Goal: Task Accomplishment & Management: Manage account settings

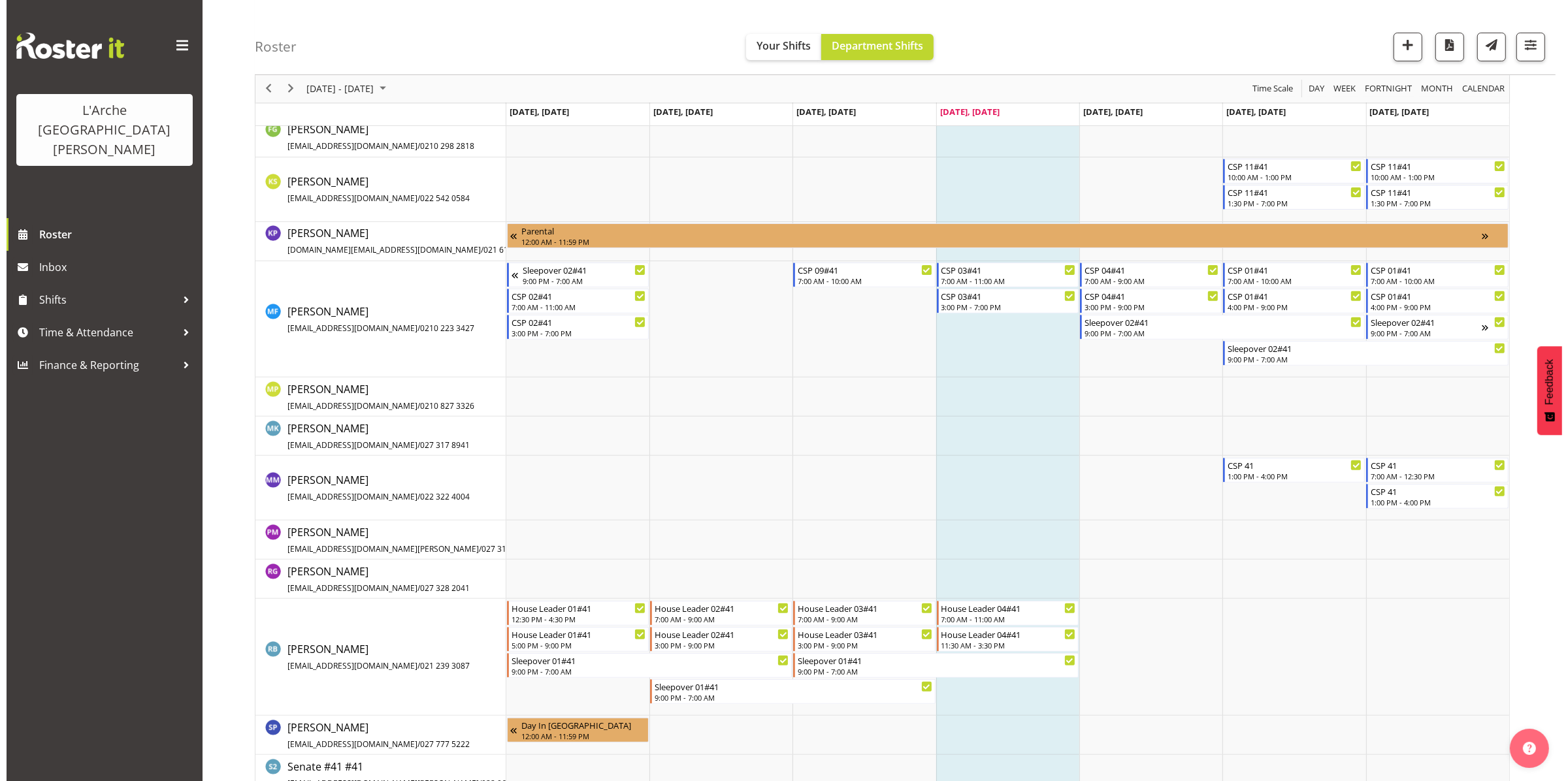
scroll to position [496, 0]
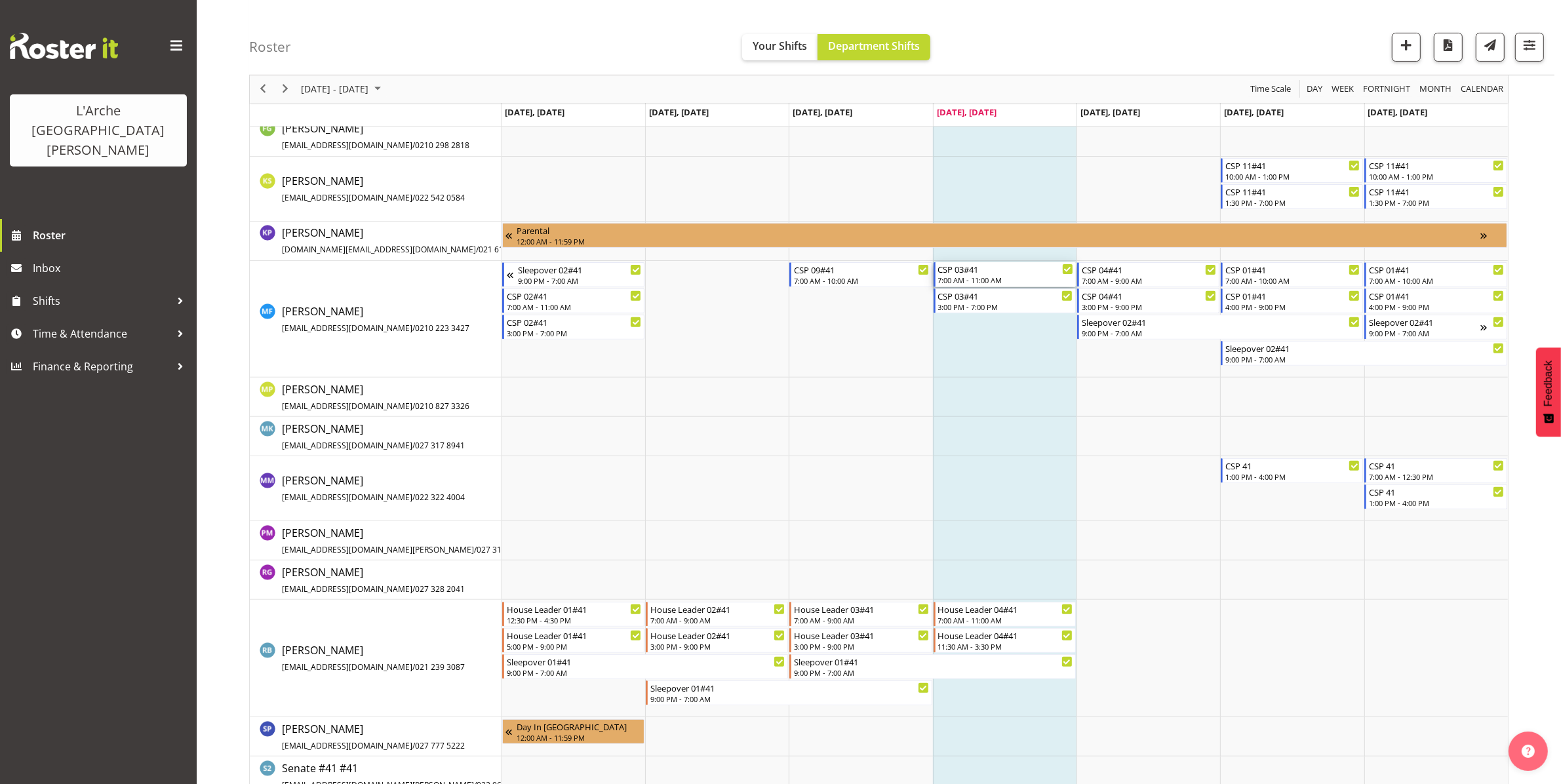
click at [987, 280] on div "7:00 AM - 11:00 AM" at bounding box center [1006, 279] width 135 height 11
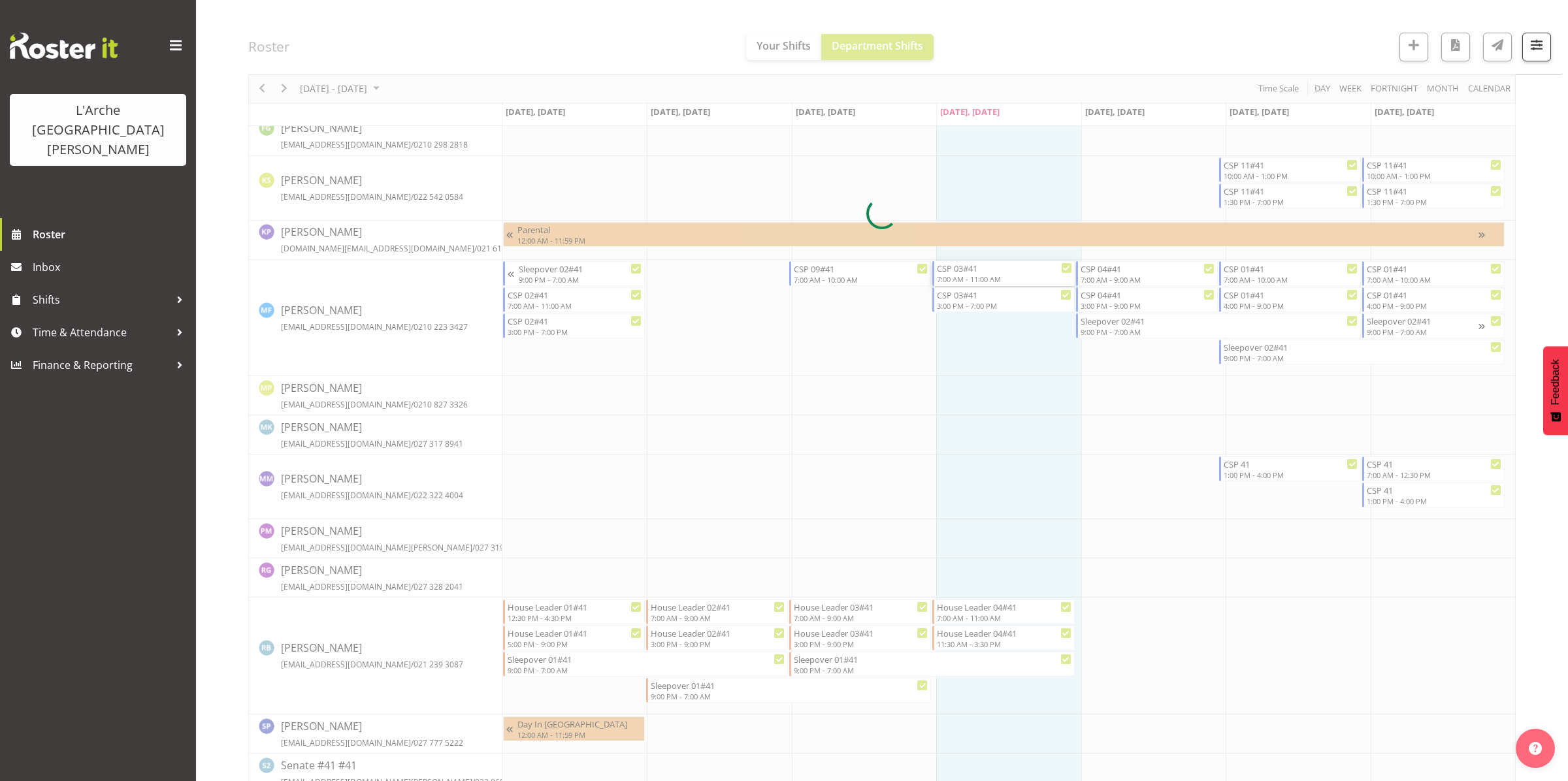
select select
select select "7"
select select "2025"
select select "11"
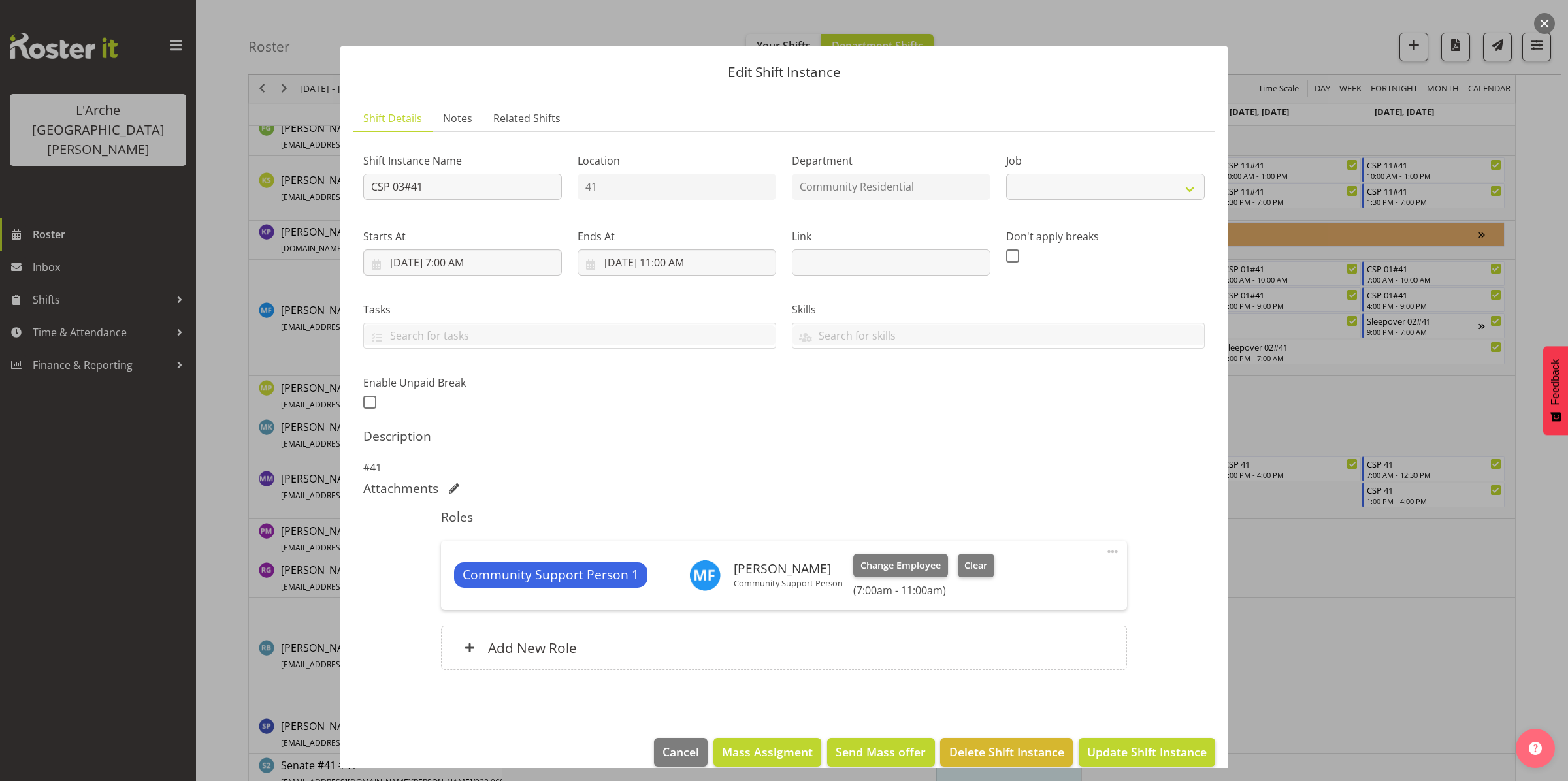
select select "2"
click at [719, 262] on input "[DATE] 11:00 AM" at bounding box center [676, 262] width 198 height 26
click at [671, 542] on select "00 01 02 03 04 05 06 07 08 09 10 11 12 13 14 15 16 17 18 19 20 21 22 23" at bounding box center [677, 540] width 30 height 26
select select "12"
click at [662, 527] on select "00 01 02 03 04 05 06 07 08 09 10 11 12 13 14 15 16 17 18 19 20 21 22 23" at bounding box center [677, 540] width 30 height 26
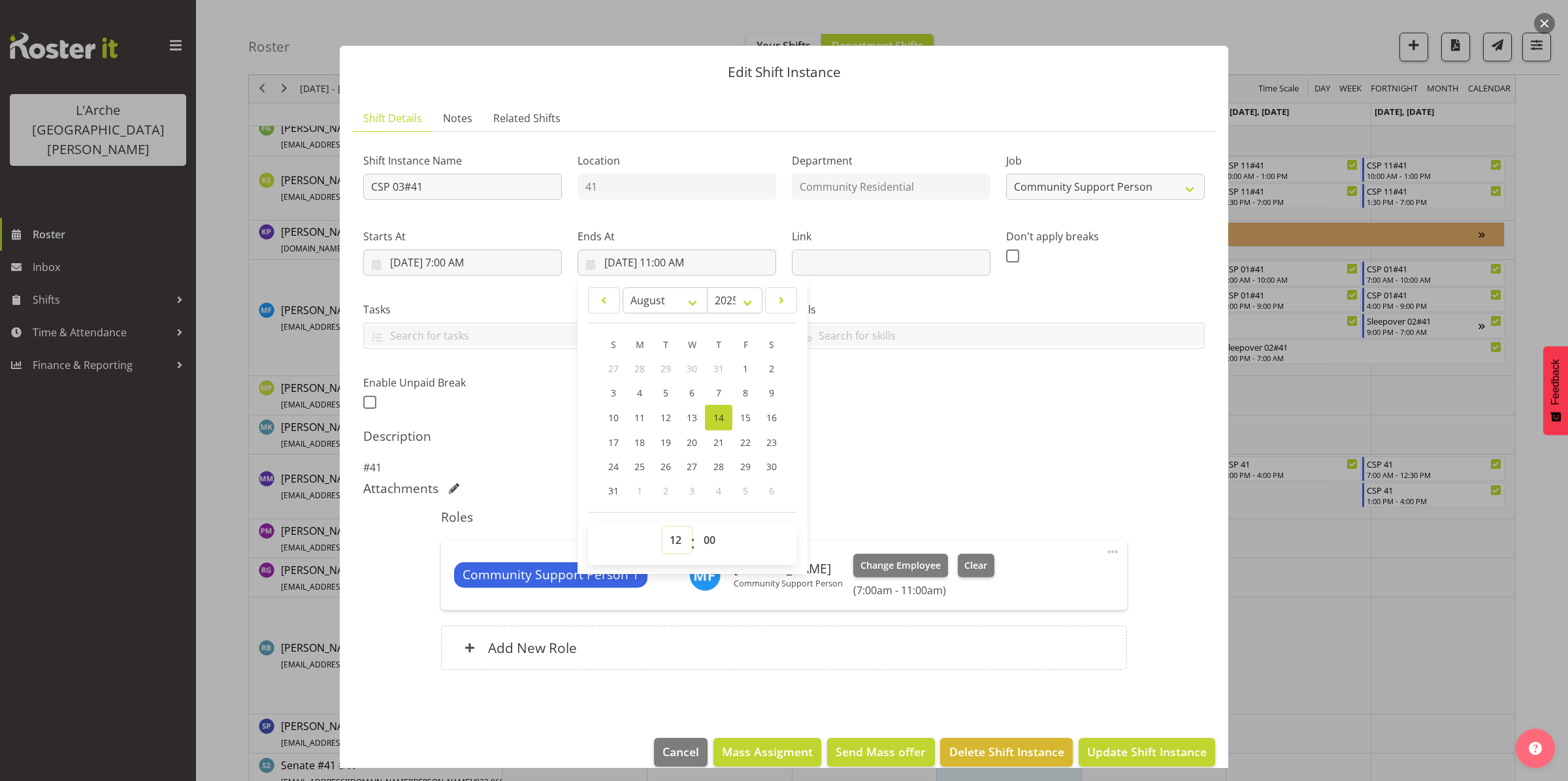
type input "[DATE] 12:00 PM"
click at [1121, 747] on span "Update Shift Instance" at bounding box center [1147, 751] width 120 height 17
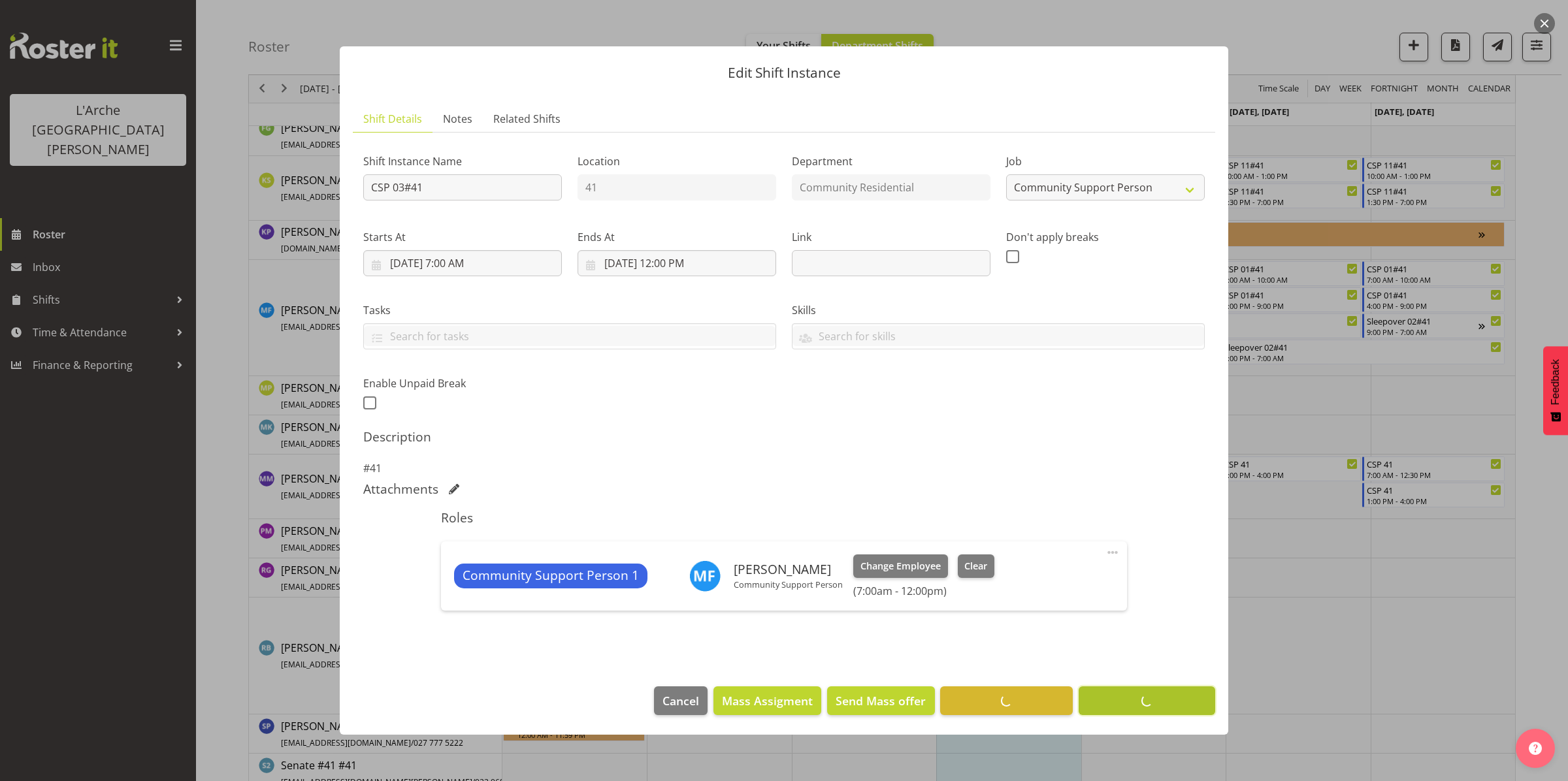
scroll to position [235, 0]
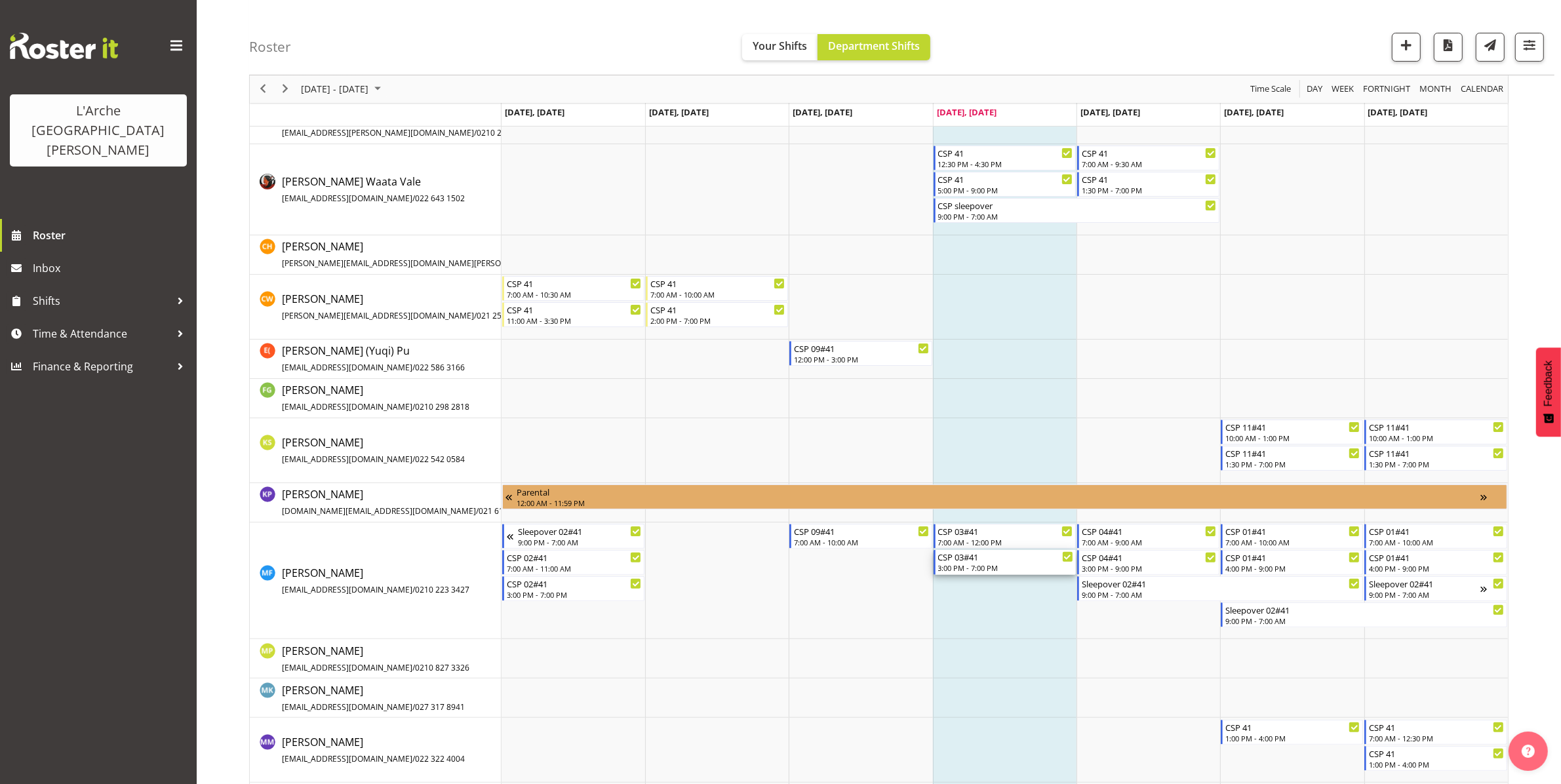
click at [984, 569] on div "3:00 PM - 7:00 PM" at bounding box center [1006, 567] width 135 height 11
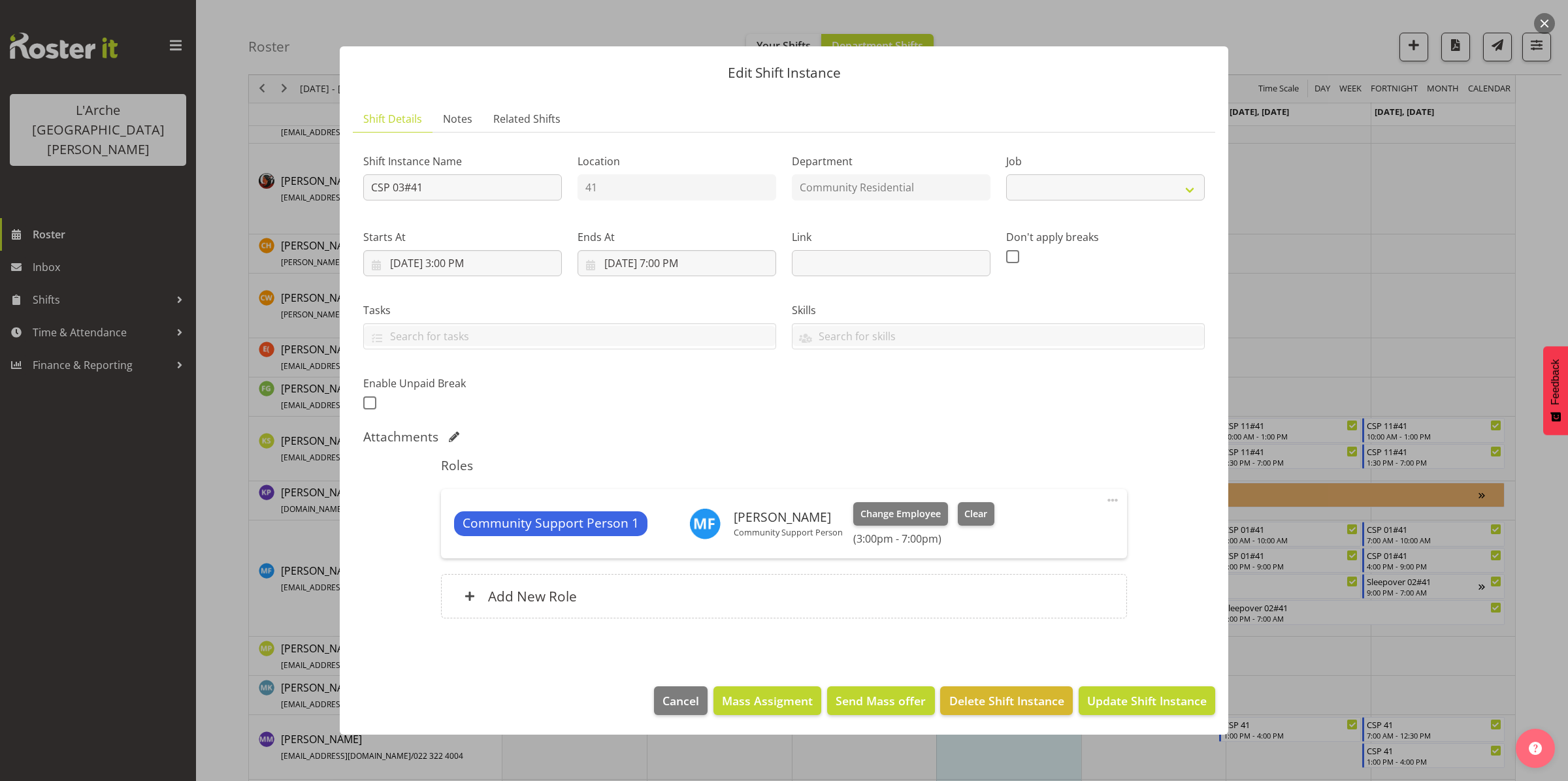
select select "2"
click at [484, 260] on input "[DATE] 3:00 PM" at bounding box center [463, 263] width 198 height 26
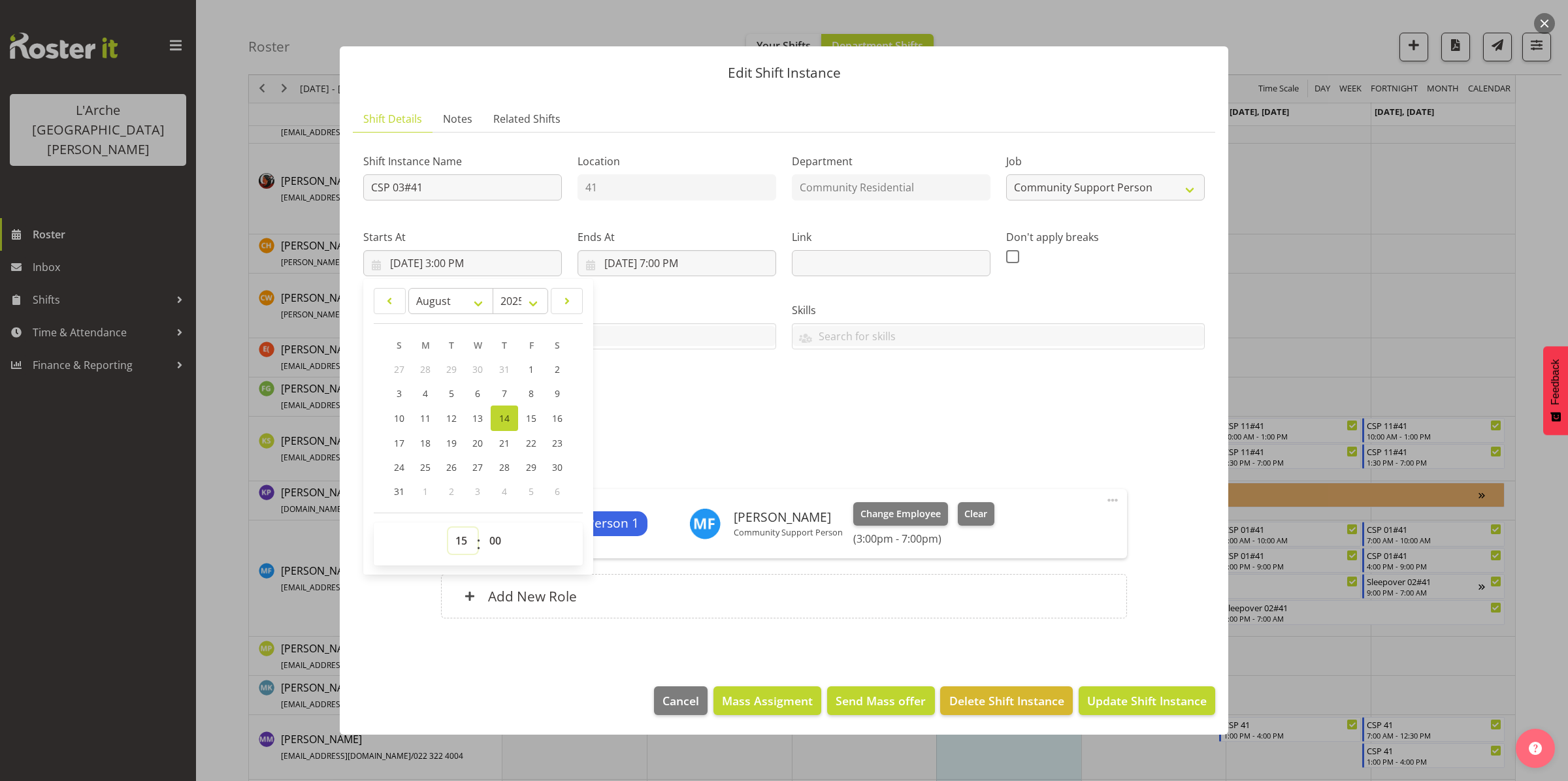
click at [459, 544] on select "00 01 02 03 04 05 06 07 08 09 10 11 12 13 14 15 16 17 18 19 20 21 22 23" at bounding box center [463, 541] width 30 height 26
select select "16"
click at [448, 528] on select "00 01 02 03 04 05 06 07 08 09 10 11 12 13 14 15 16 17 18 19 20 21 22 23" at bounding box center [463, 541] width 30 height 26
type input "[DATE] 4:00 PM"
click at [1129, 695] on span "Update Shift Instance" at bounding box center [1147, 701] width 120 height 17
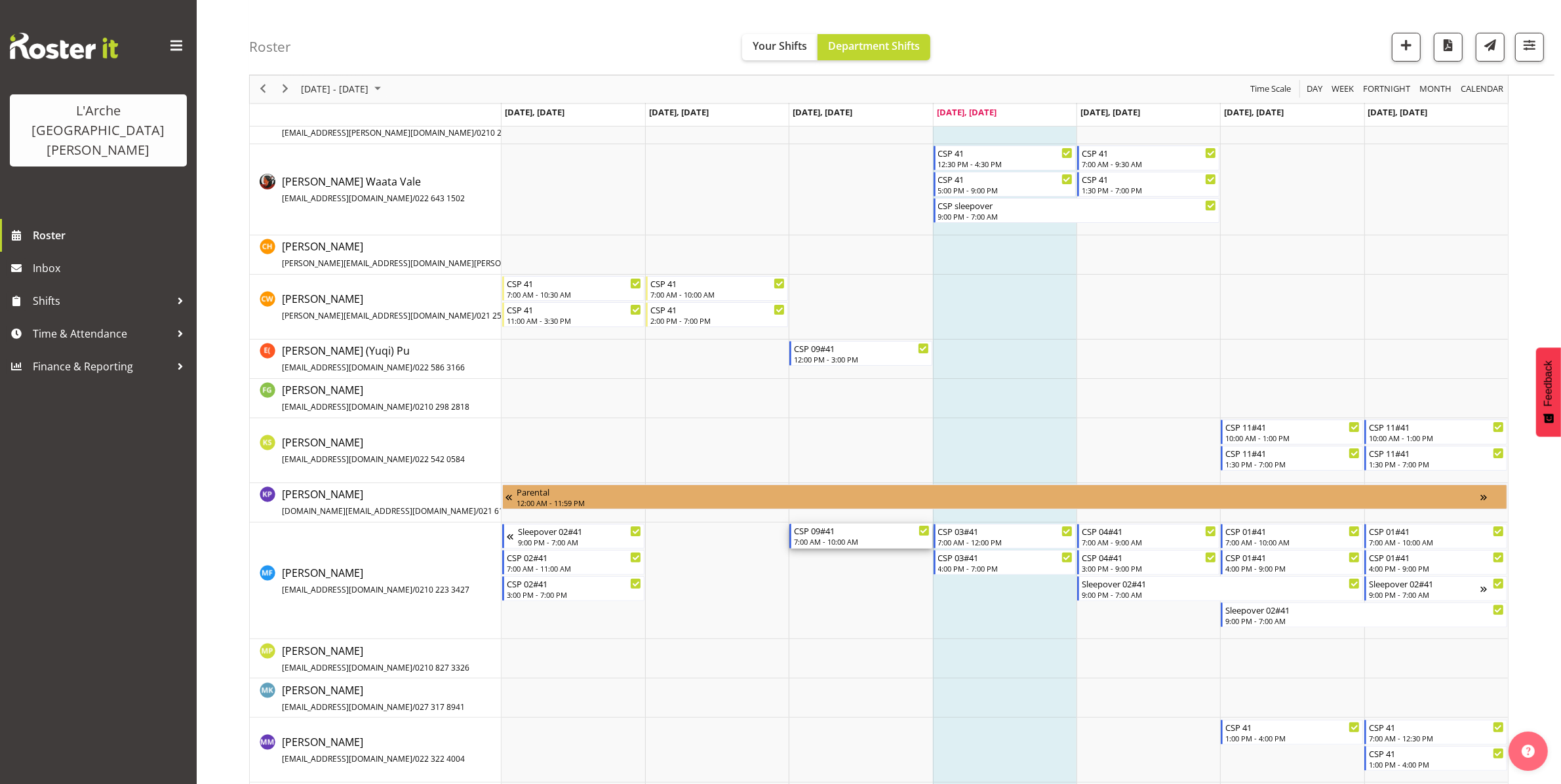
click at [852, 538] on div "7:00 AM - 10:00 AM" at bounding box center [861, 541] width 135 height 11
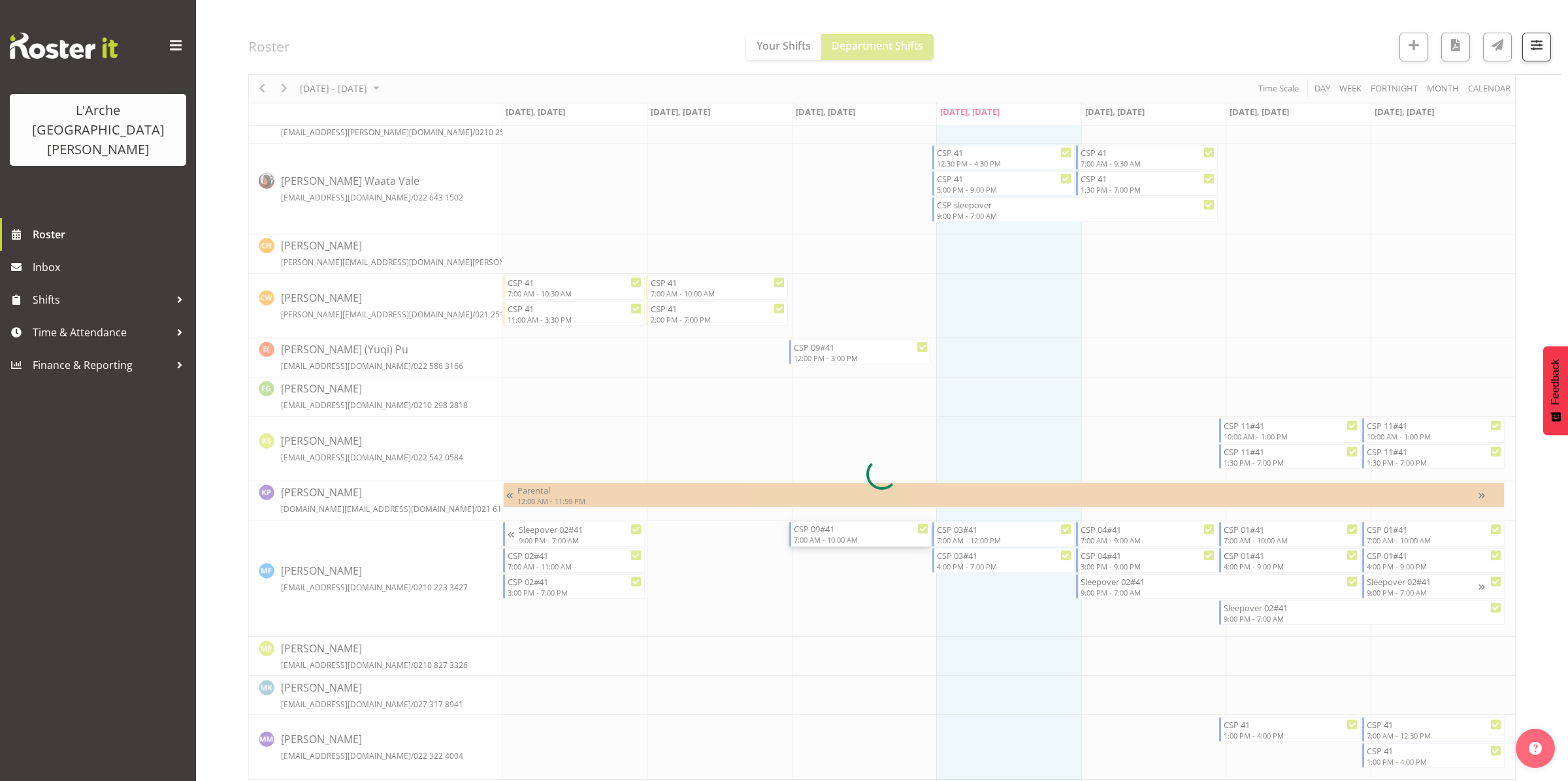
select select
select select "7"
select select "2025"
select select "10"
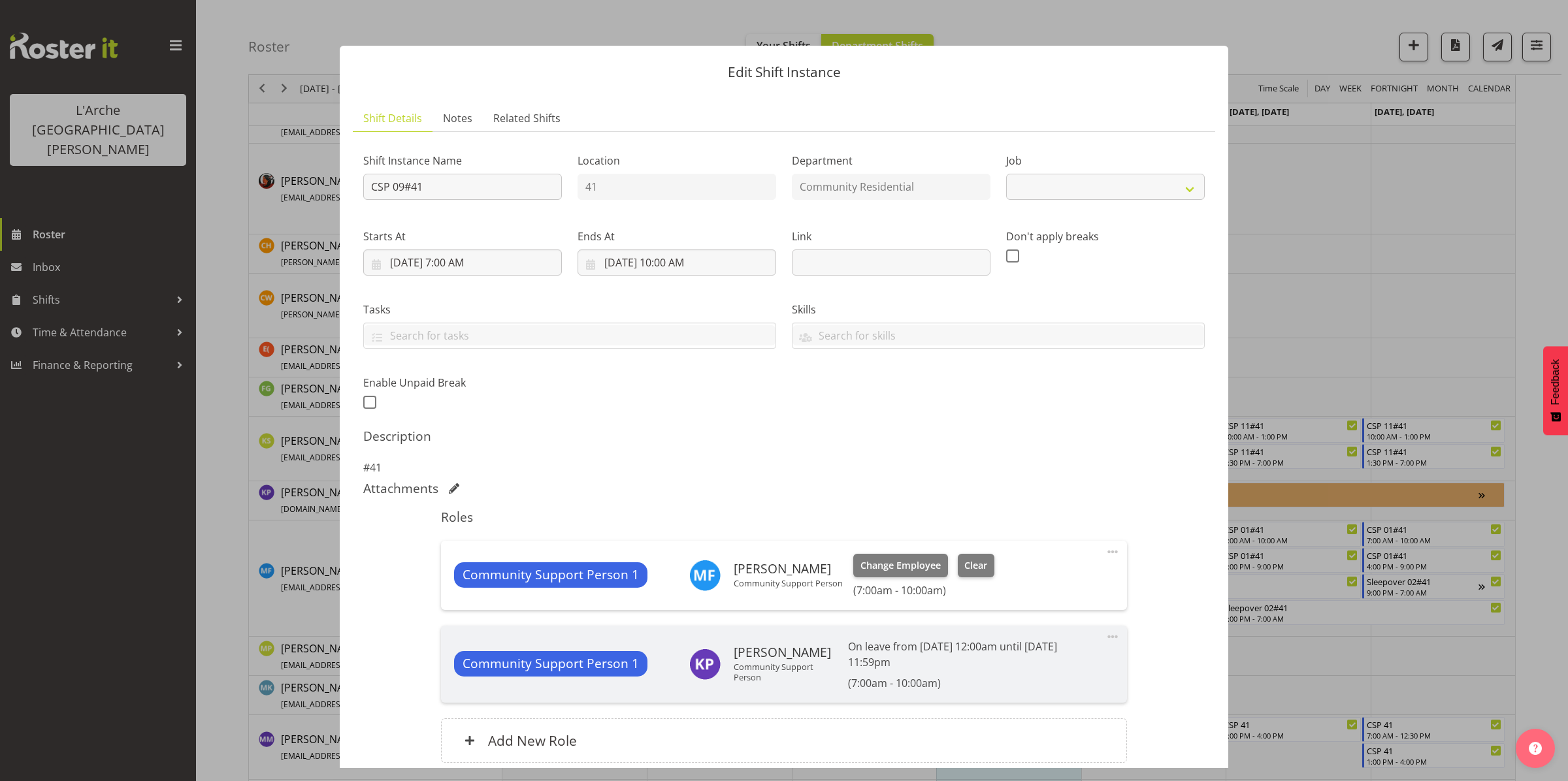
select select "2"
click at [675, 259] on input "[DATE] 10:00 AM" at bounding box center [676, 262] width 198 height 26
click at [671, 542] on select "00 01 02 03 04 05 06 07 08 09 10 11 12 13 14 15 16 17 18 19 20 21 22 23" at bounding box center [677, 540] width 30 height 26
select select "12"
click at [662, 527] on select "00 01 02 03 04 05 06 07 08 09 10 11 12 13 14 15 16 17 18 19 20 21 22 23" at bounding box center [677, 540] width 30 height 26
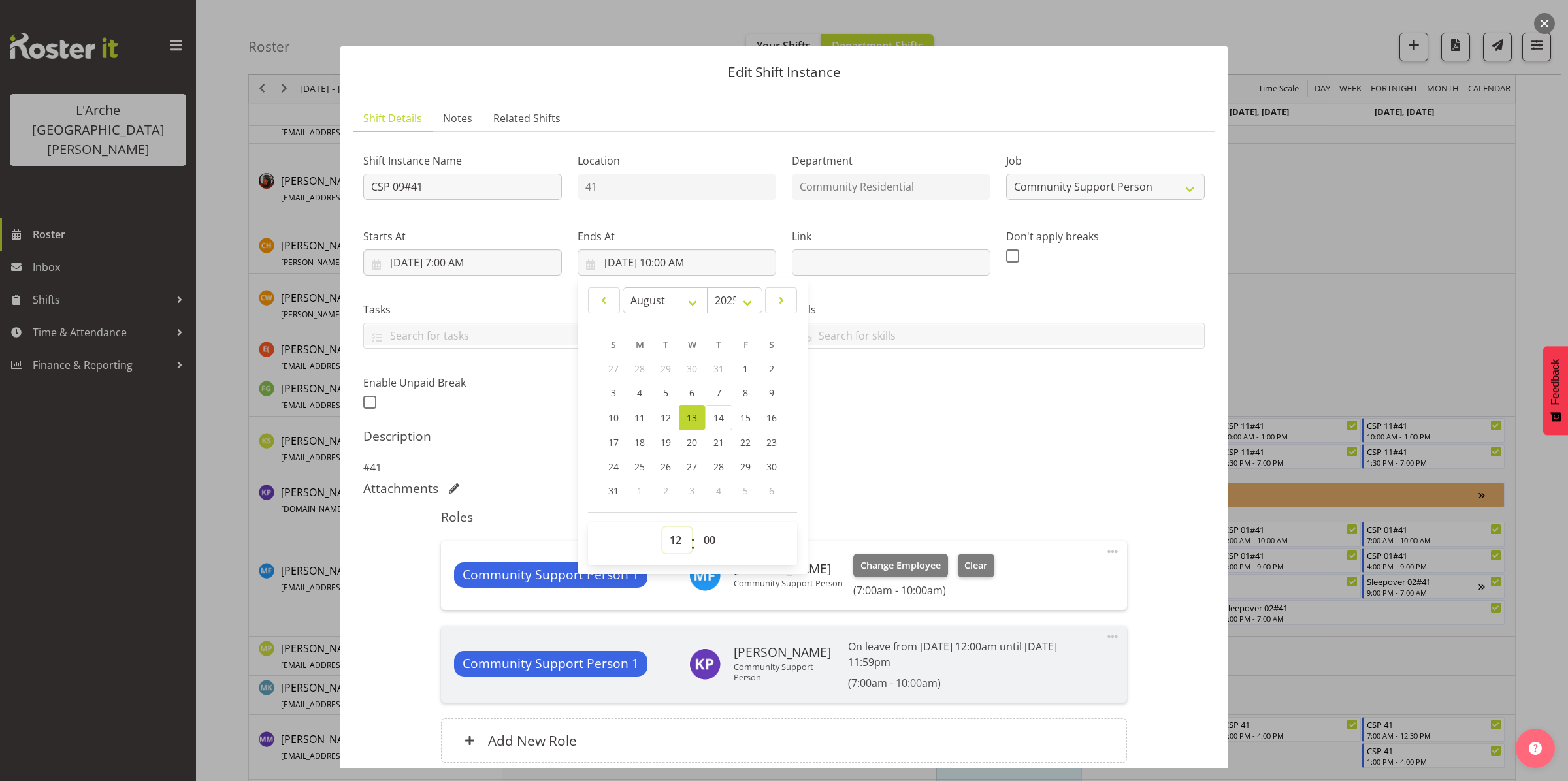
type input "[DATE] 12:00 PM"
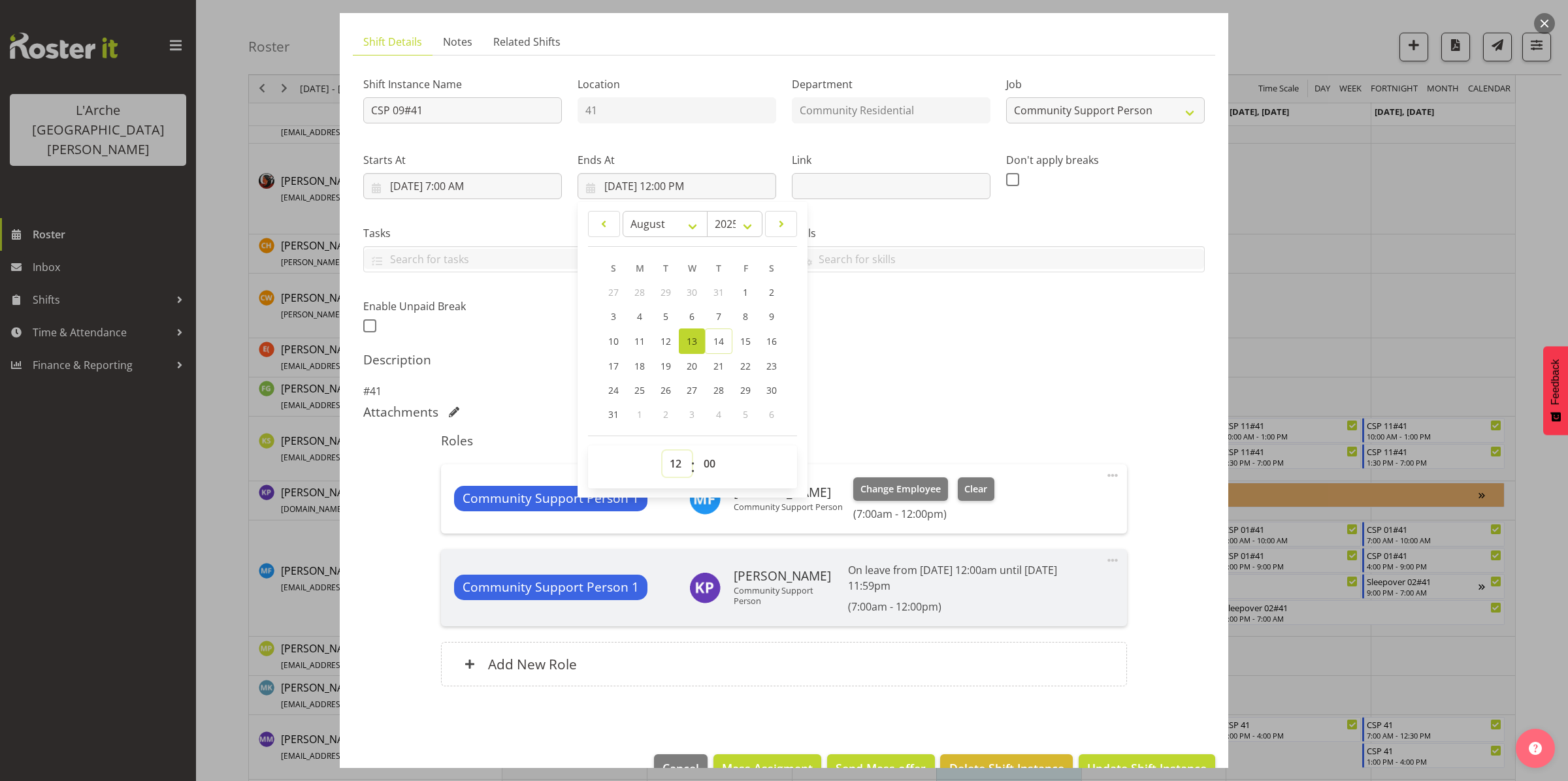
scroll to position [112, 0]
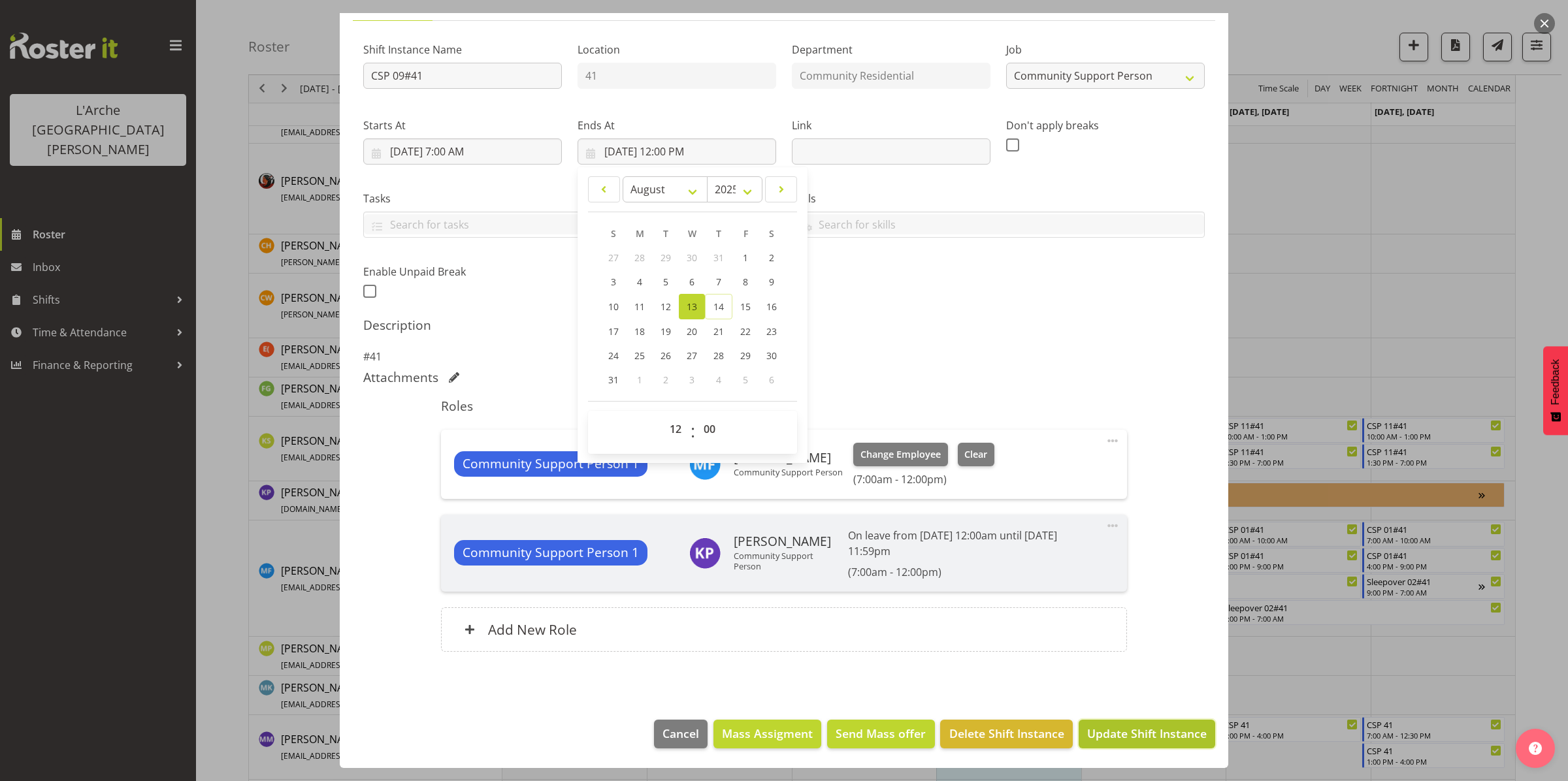
click at [1116, 738] on span "Update Shift Instance" at bounding box center [1147, 733] width 120 height 17
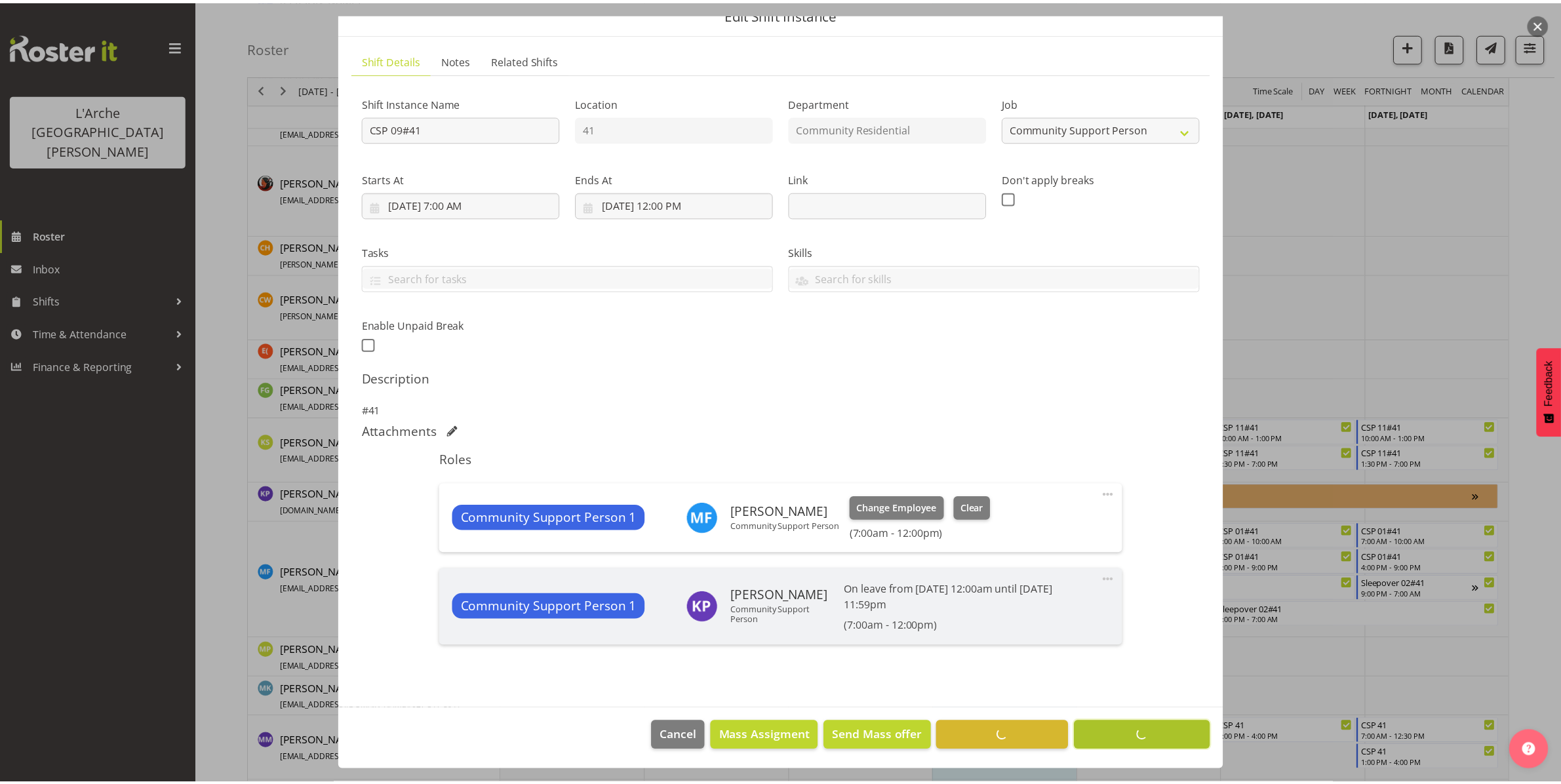
scroll to position [60, 0]
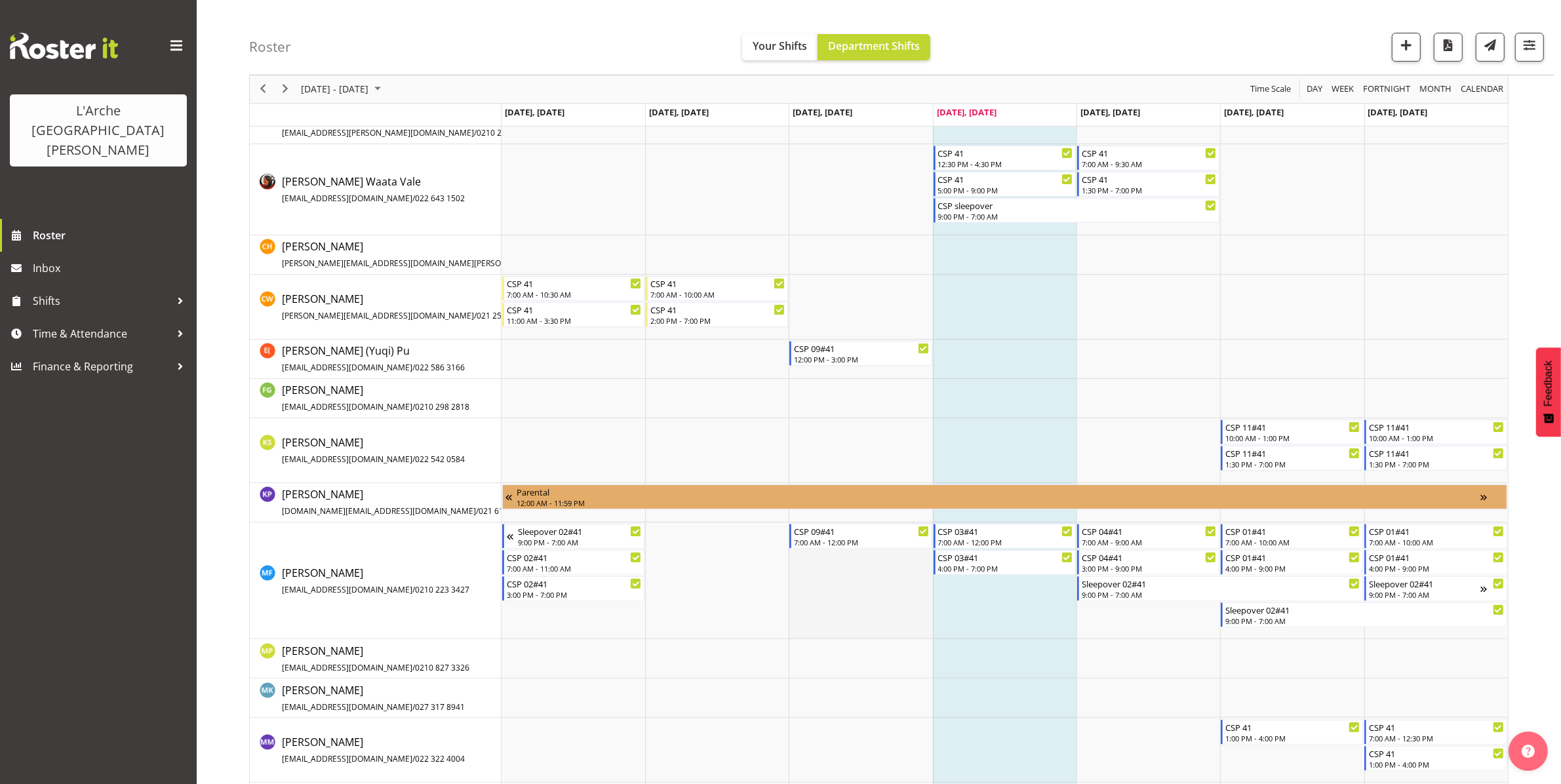
click at [827, 569] on td "Timeline Week of August 14, 2025" at bounding box center [860, 581] width 143 height 117
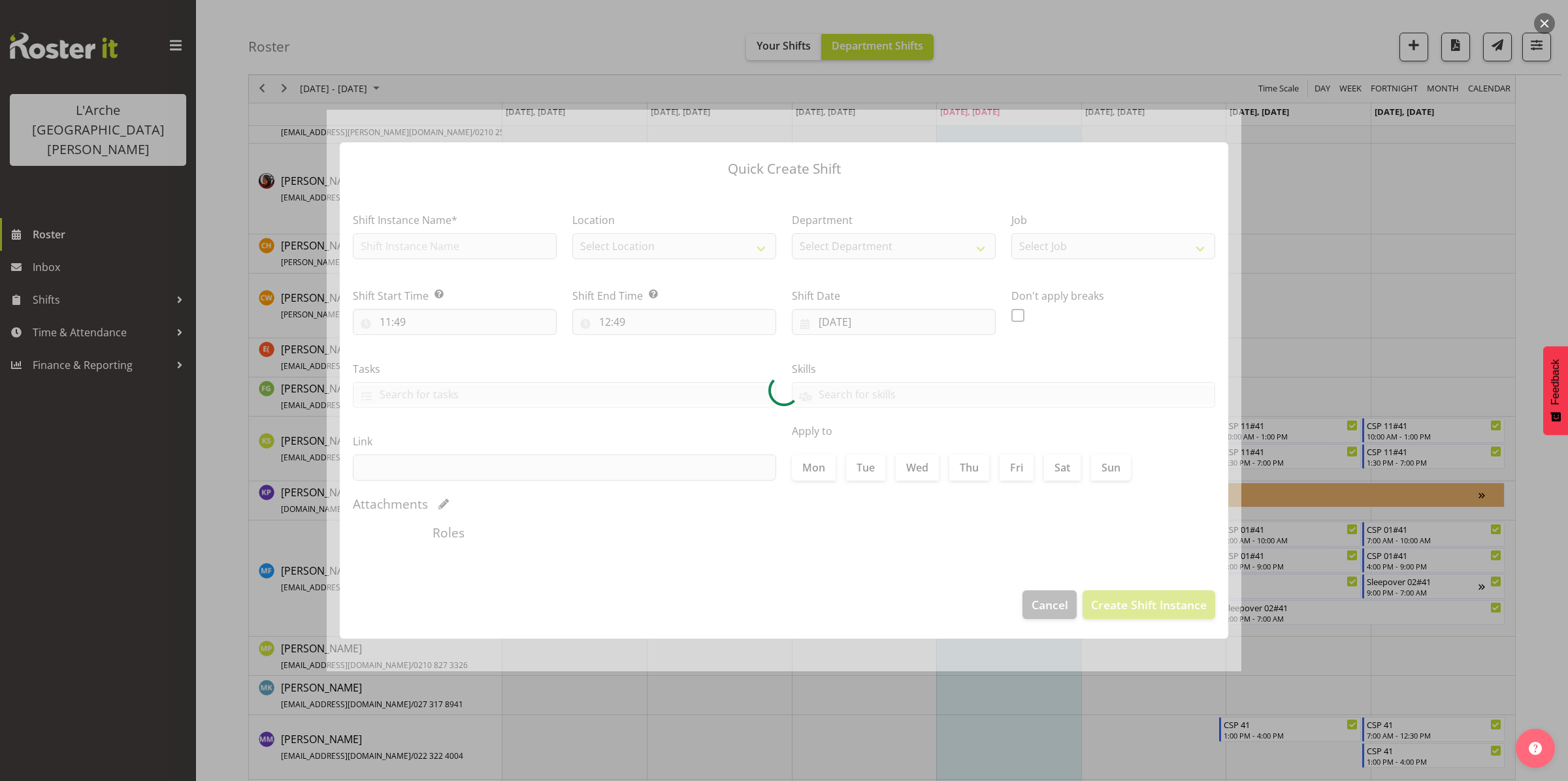
type input "[DATE]"
checkbox input "true"
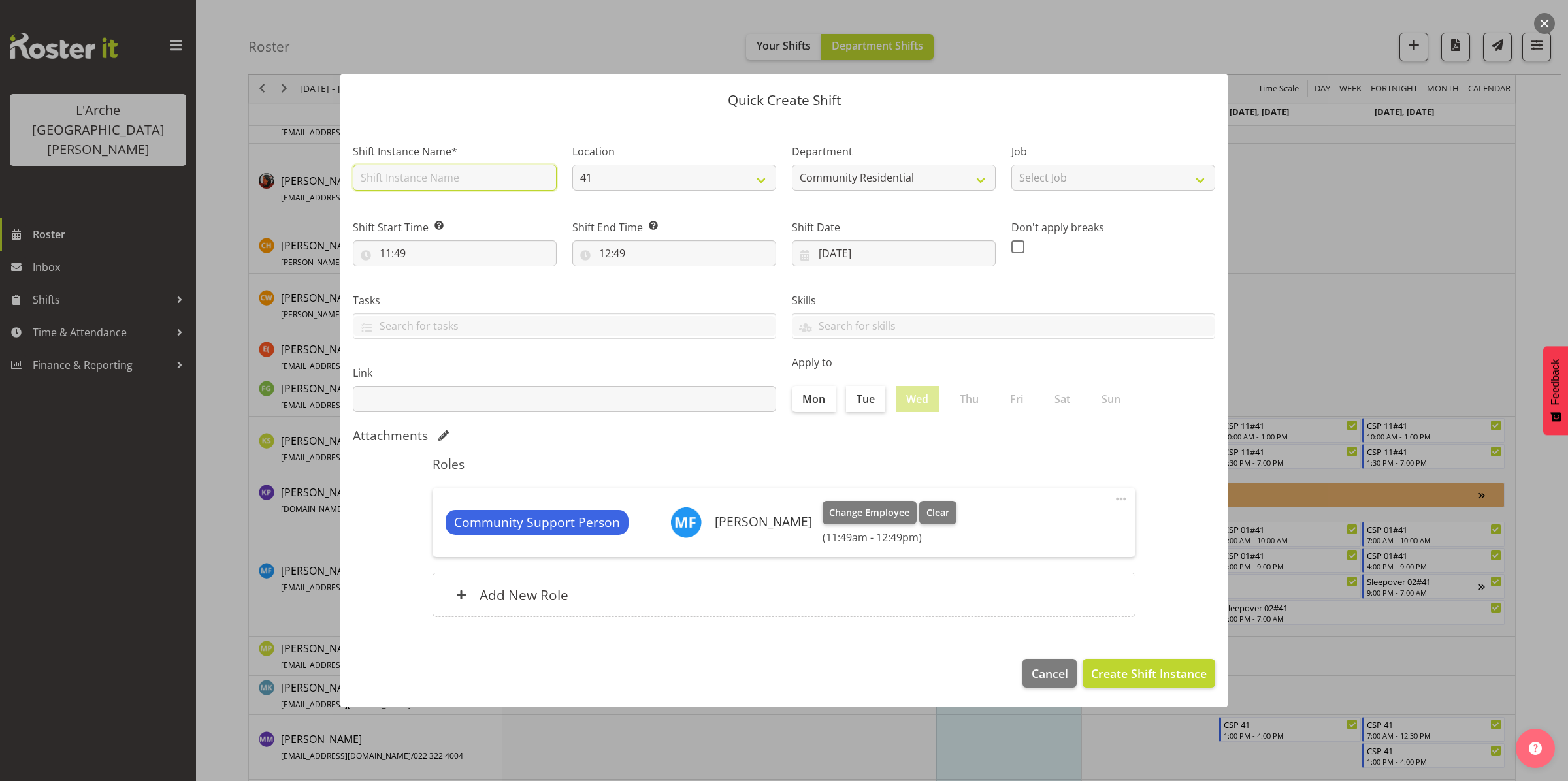
click at [453, 176] on input "text" at bounding box center [455, 177] width 204 height 26
type input "CSP 11#41"
click at [1079, 180] on select "Select Job Accounts Admin Art Coordinator Community Leader Community Support Pe…" at bounding box center [1113, 177] width 204 height 26
select select "2"
click at [1011, 164] on select "Select Job Accounts Admin Art Coordinator Community Leader Community Support Pe…" at bounding box center [1113, 177] width 204 height 26
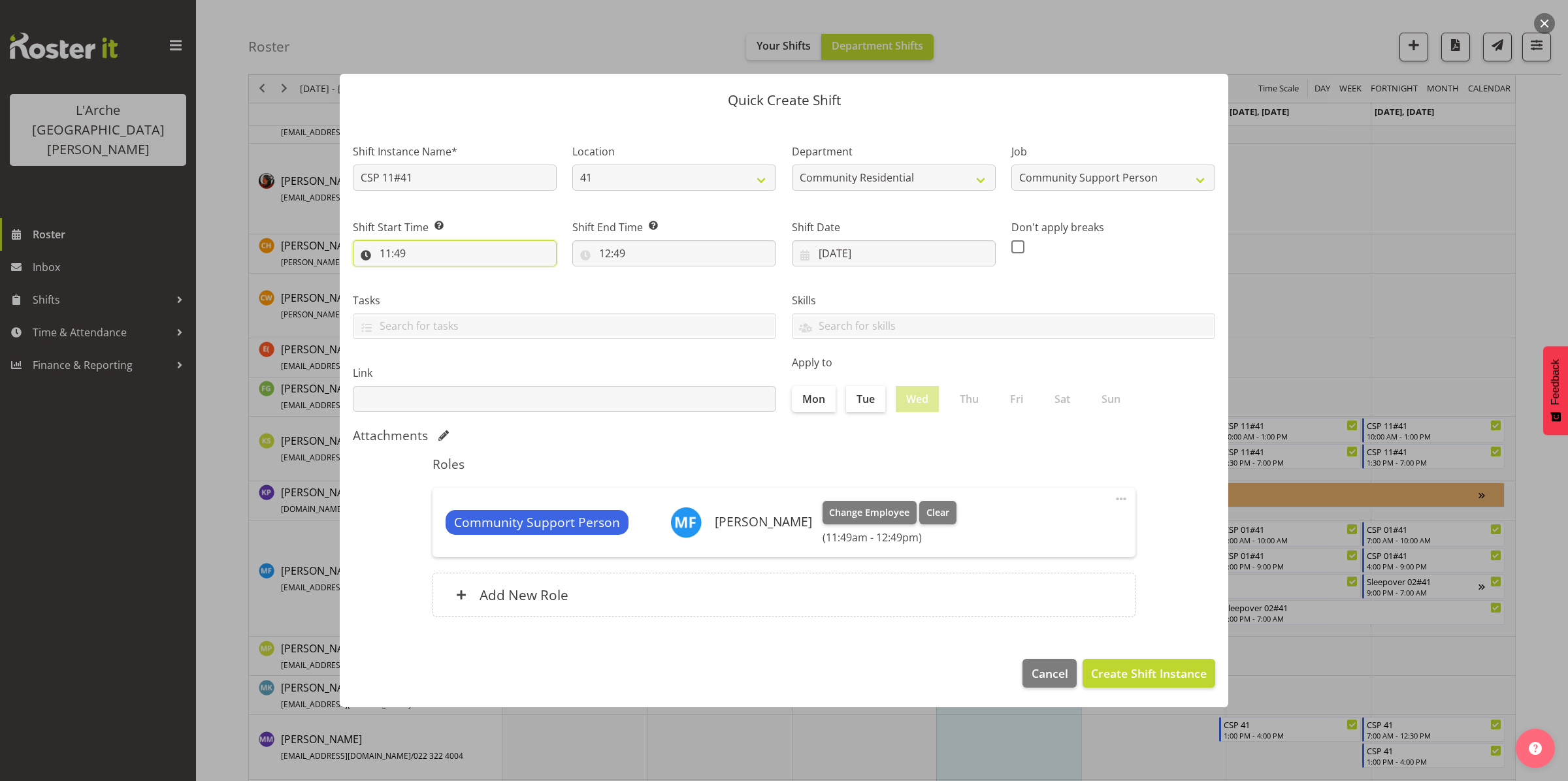
click at [457, 250] on input "11:49" at bounding box center [455, 253] width 204 height 26
click at [439, 286] on select "00 01 02 03 04 05 06 07 08 09 10 11 12 13 14 15 16 17 18 19 20 21 22 23" at bounding box center [442, 287] width 30 height 26
select select "15"
click at [428, 274] on select "00 01 02 03 04 05 06 07 08 09 10 11 12 13 14 15 16 17 18 19 20 21 22 23" at bounding box center [442, 287] width 30 height 26
type input "15:49"
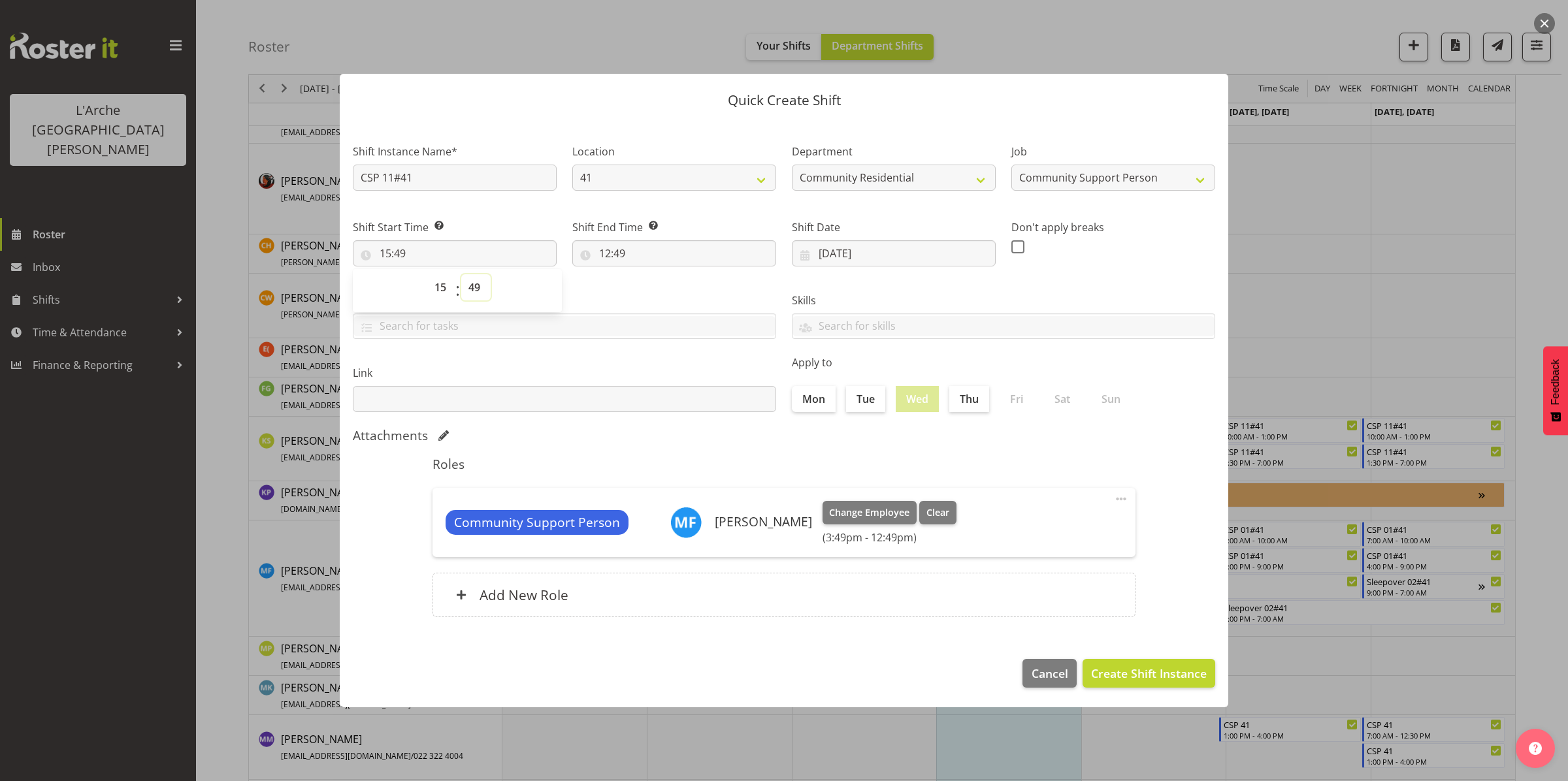
click at [475, 286] on select "00 01 02 03 04 05 06 07 08 09 10 11 12 13 14 15 16 17 18 19 20 21 22 23 24 25 2…" at bounding box center [476, 287] width 30 height 26
select select "0"
click at [461, 274] on select "00 01 02 03 04 05 06 07 08 09 10 11 12 13 14 15 16 17 18 19 20 21 22 23 24 25 2…" at bounding box center [476, 287] width 30 height 26
type input "15:00"
click at [629, 258] on input "12:49" at bounding box center [674, 253] width 204 height 26
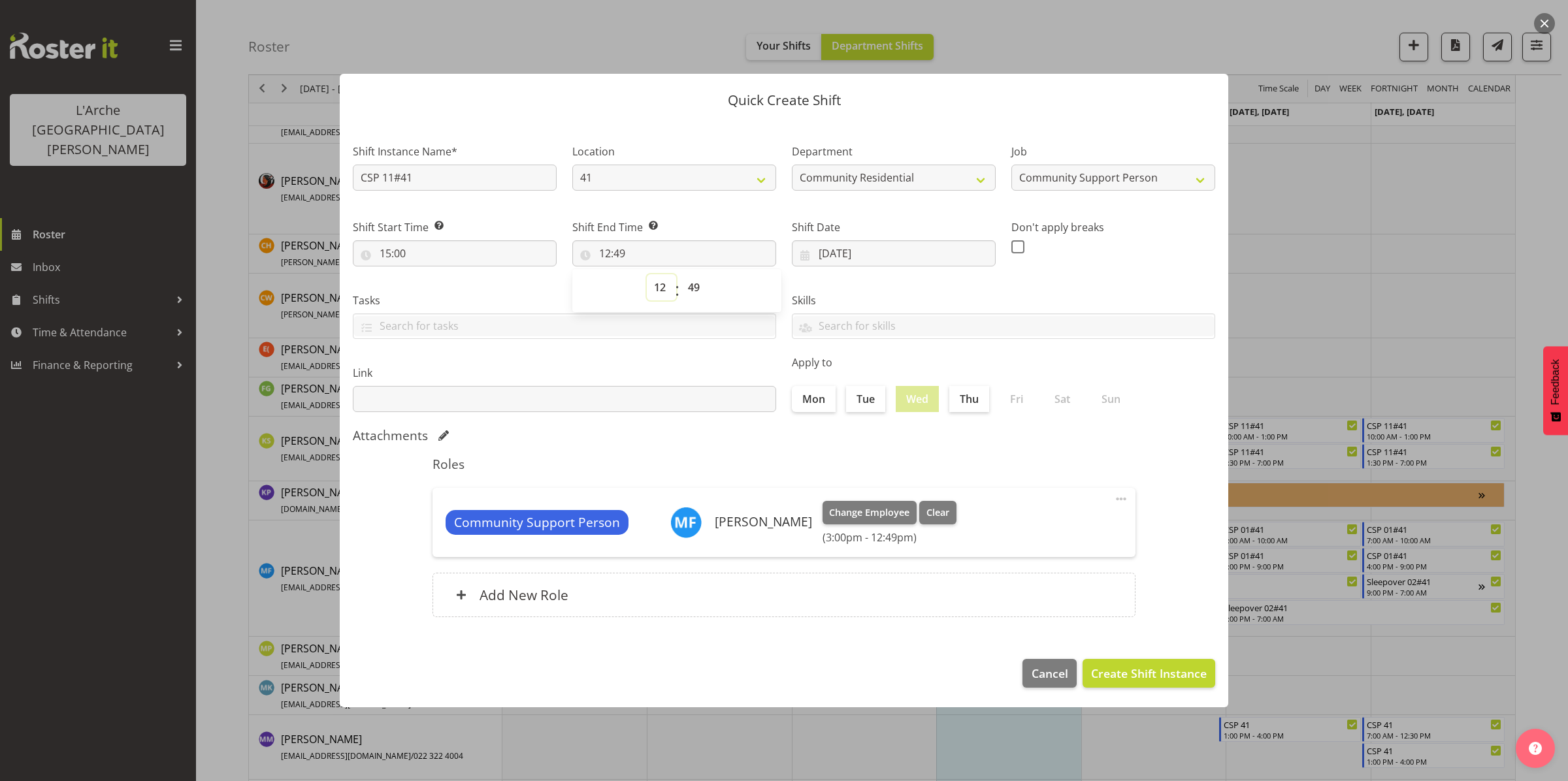
click at [664, 286] on select "00 01 02 03 04 05 06 07 08 09 10 11 12 13 14 15 16 17 18 19 20 21 22 23" at bounding box center [662, 287] width 30 height 26
select select "18"
click at [647, 274] on select "00 01 02 03 04 05 06 07 08 09 10 11 12 13 14 15 16 17 18 19 20 21 22 23" at bounding box center [662, 287] width 30 height 26
type input "18:49"
click at [695, 278] on select "00 01 02 03 04 05 06 07 08 09 10 11 12 13 14 15 16 17 18 19 20 21 22 23 24 25 2…" at bounding box center [695, 287] width 30 height 26
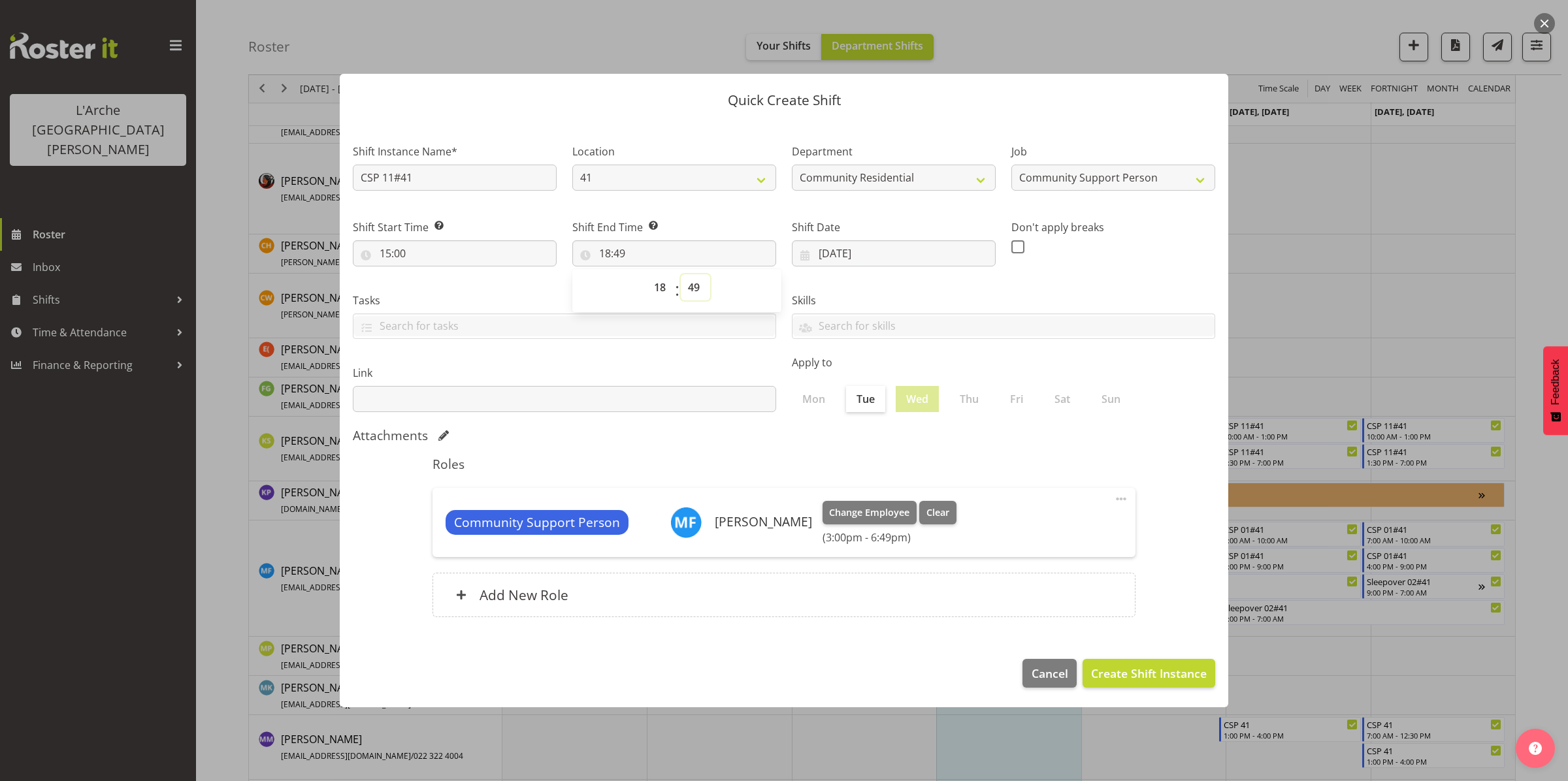
select select "0"
click at [681, 274] on select "00 01 02 03 04 05 06 07 08 09 10 11 12 13 14 15 16 17 18 19 20 21 22 23 24 25 2…" at bounding box center [695, 287] width 30 height 26
type input "18:00"
click at [1144, 681] on span "Create Shift Instance" at bounding box center [1149, 673] width 115 height 17
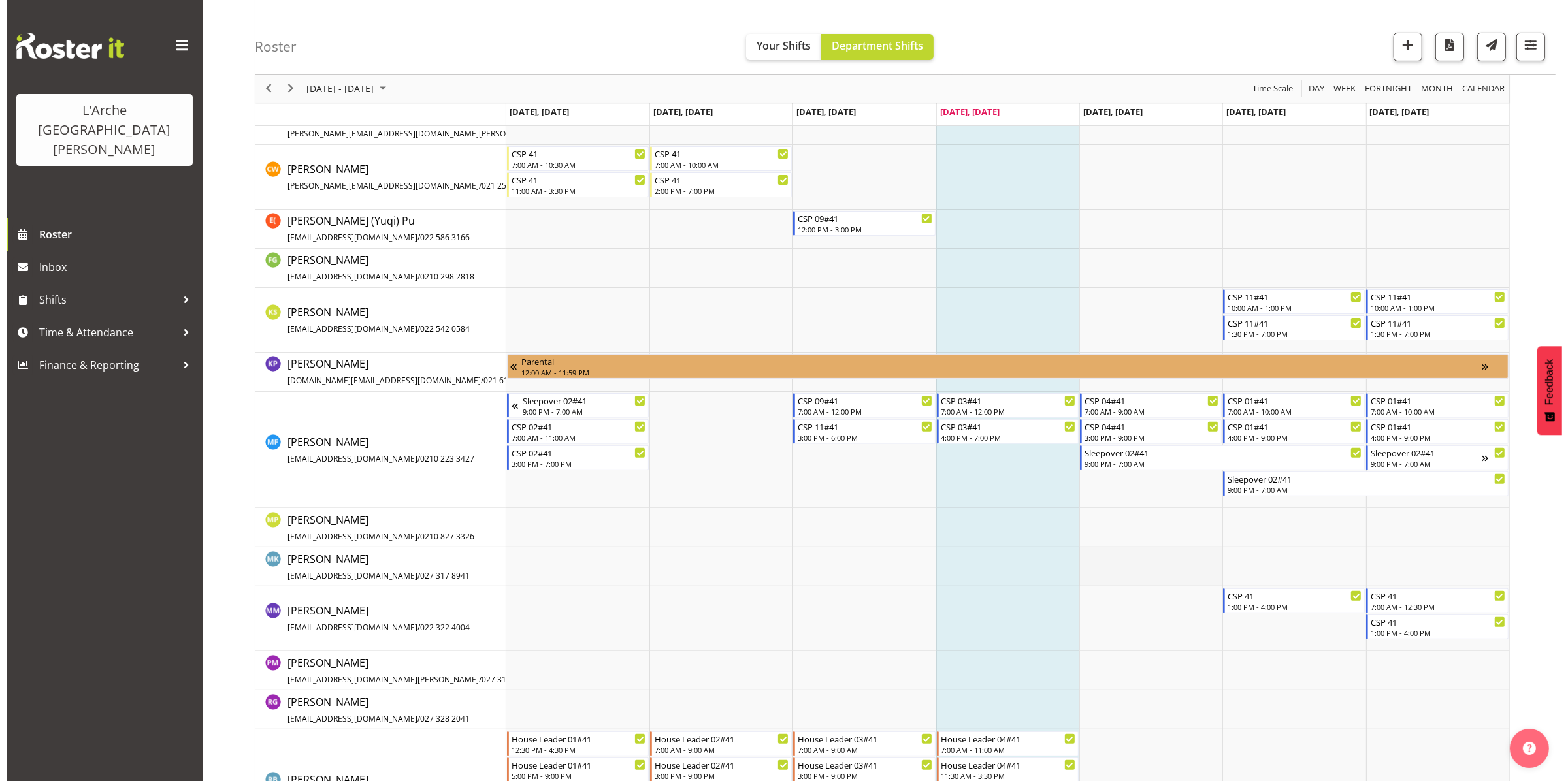
scroll to position [366, 0]
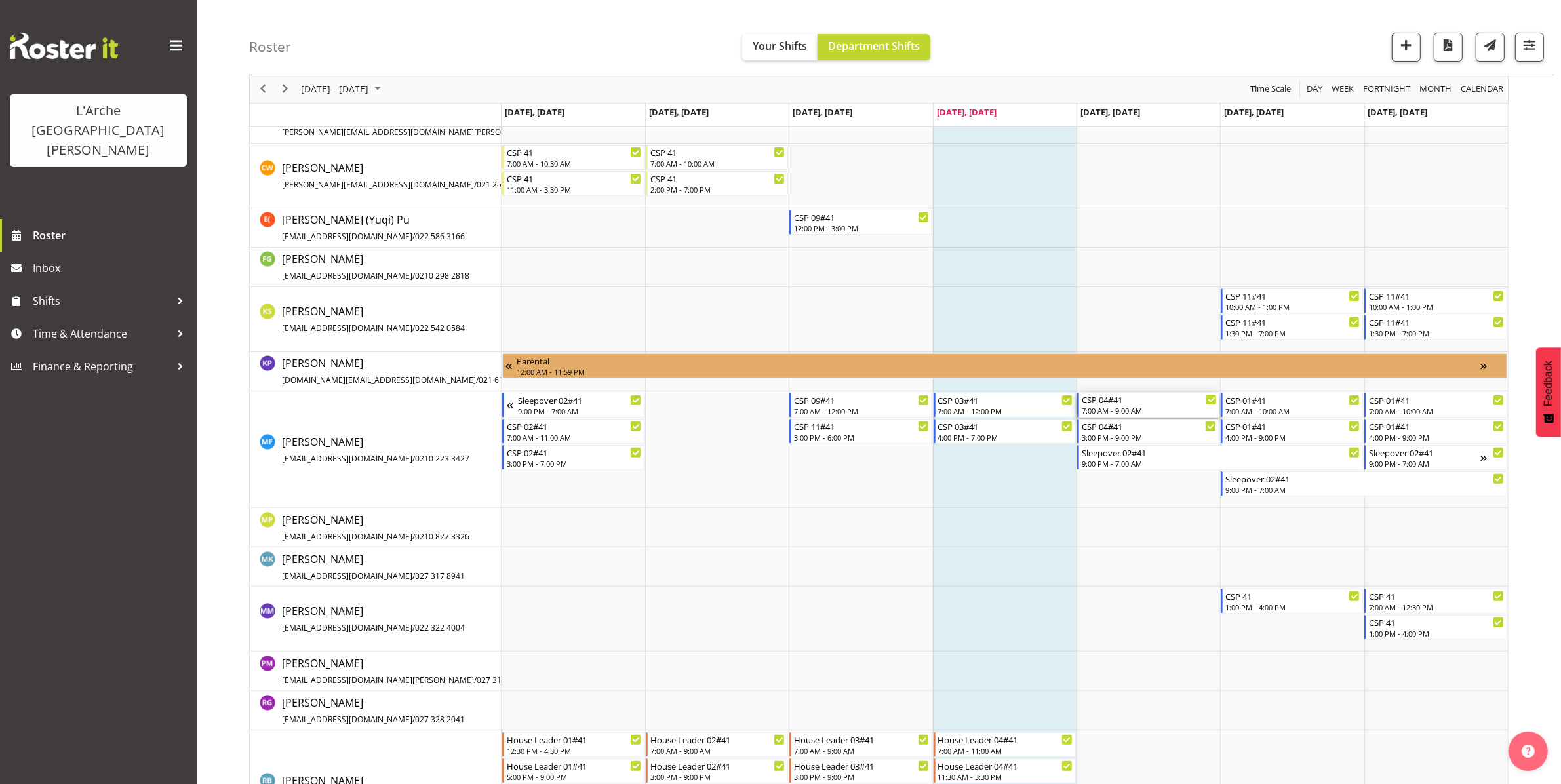
click at [1130, 411] on div "7:00 AM - 9:00 AM" at bounding box center [1149, 410] width 135 height 11
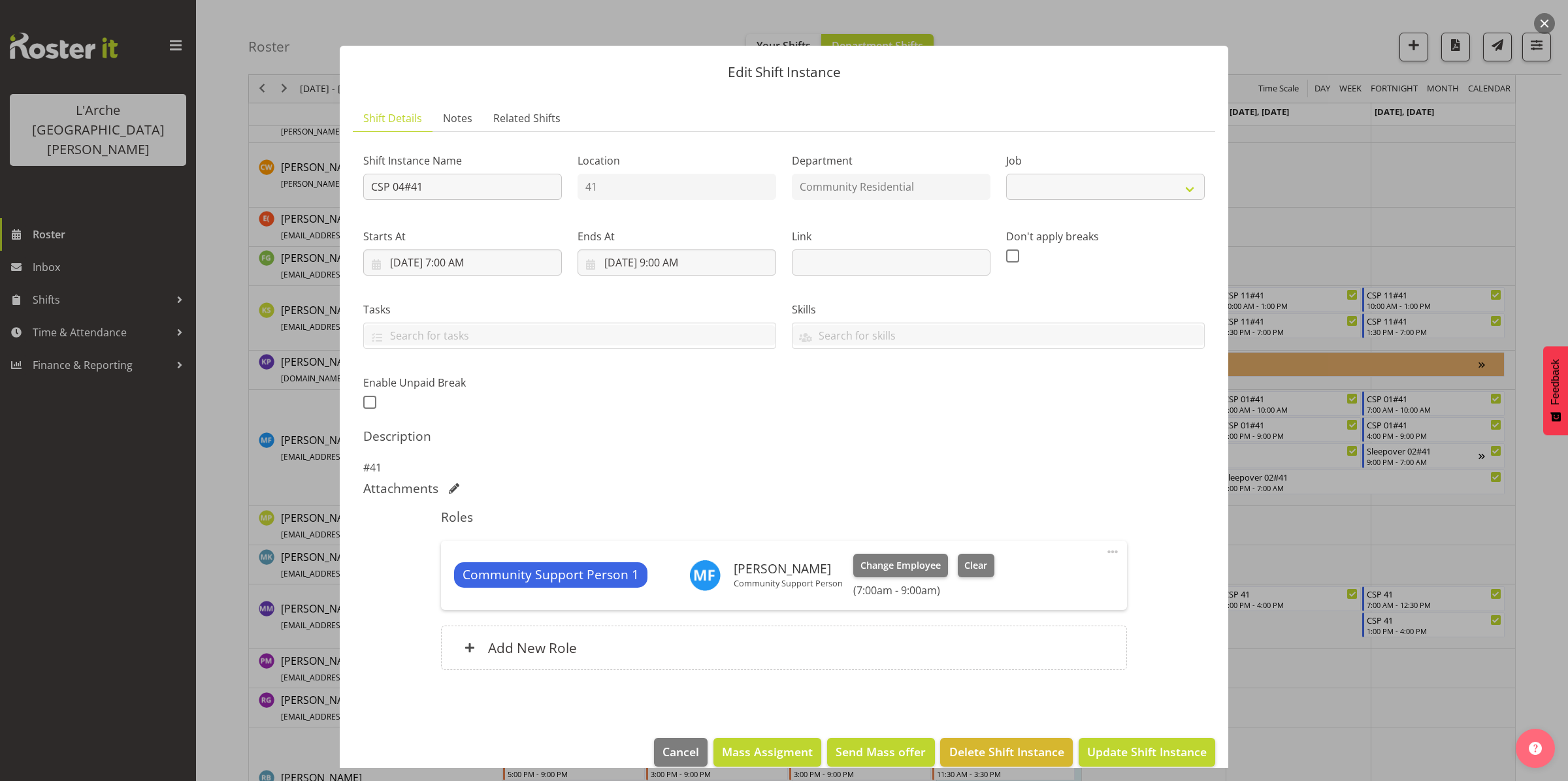
select select "2"
click at [1290, 527] on div at bounding box center [784, 390] width 1568 height 781
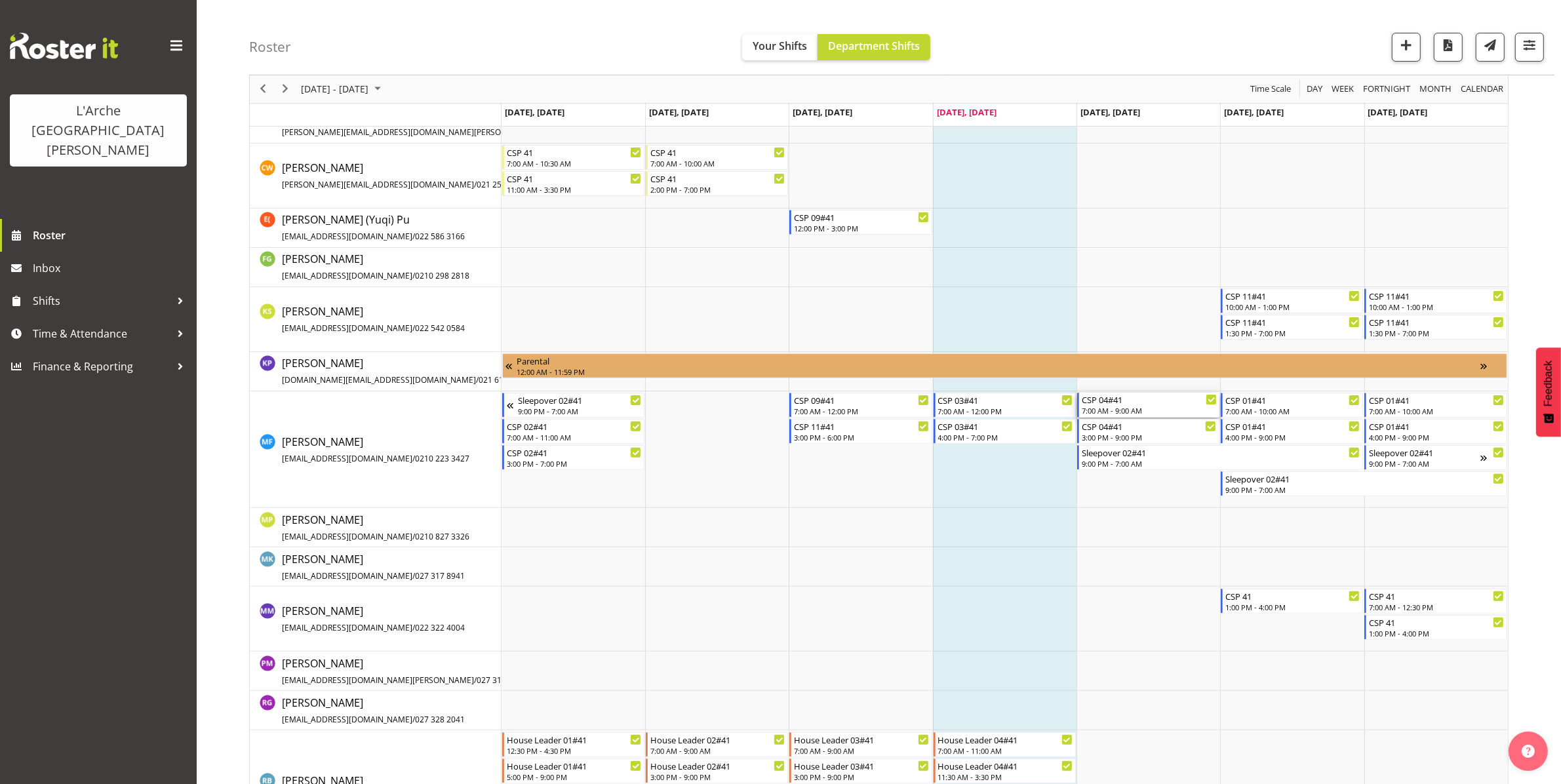
click at [1145, 411] on div "7:00 AM - 9:00 AM" at bounding box center [1149, 410] width 135 height 11
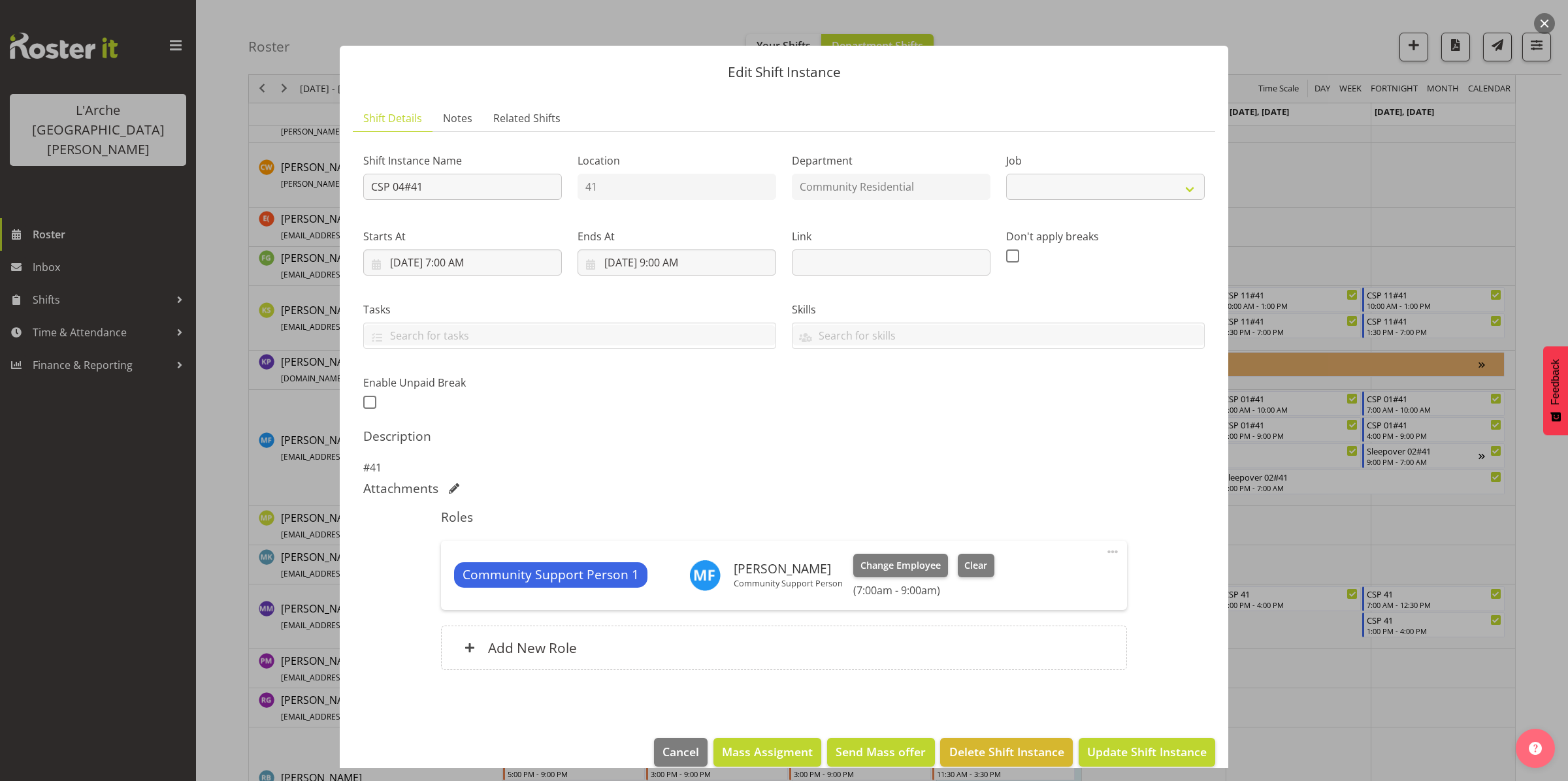
select select "2"
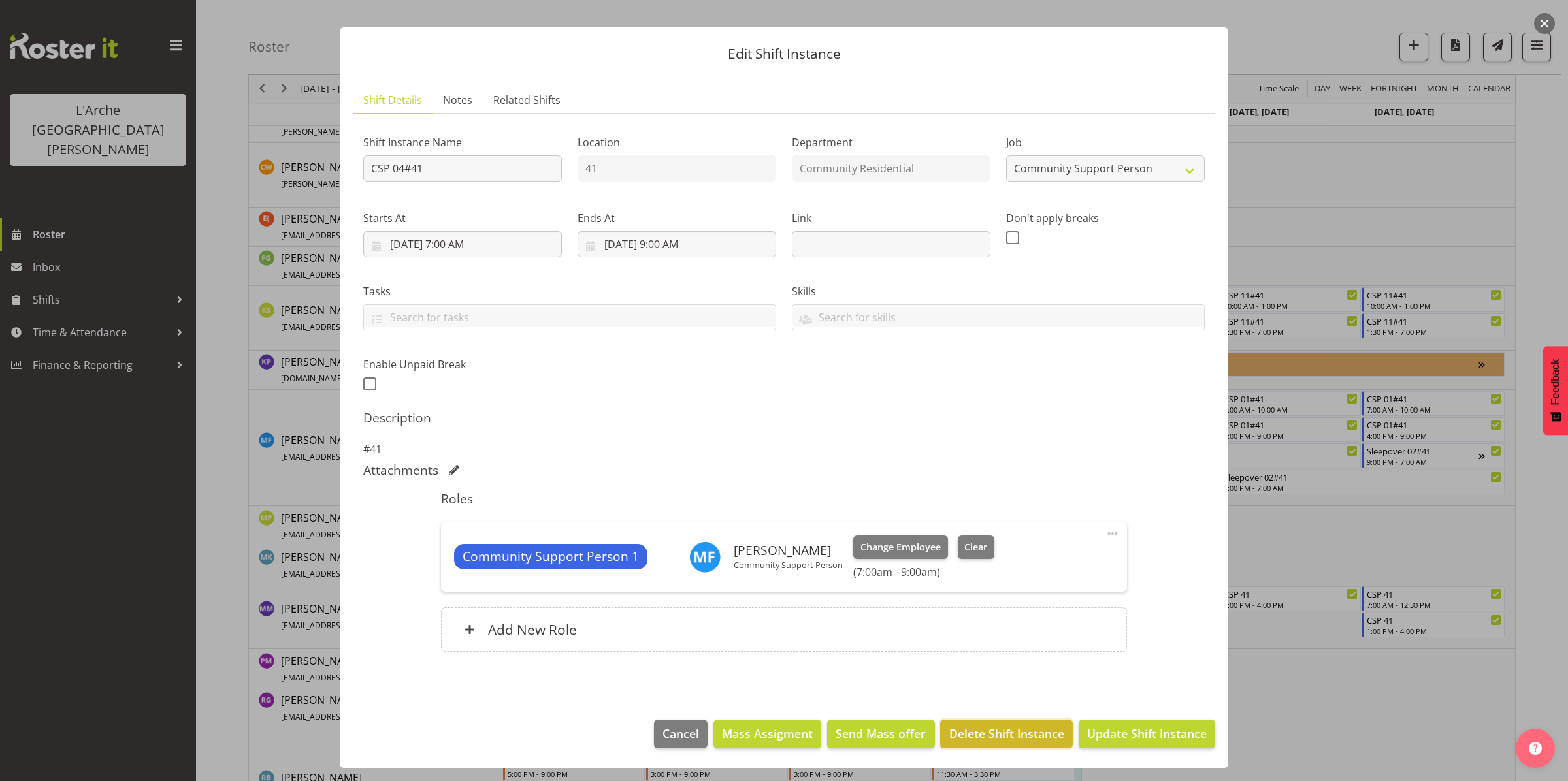
click at [1008, 732] on span "Delete Shift Instance" at bounding box center [1007, 733] width 115 height 17
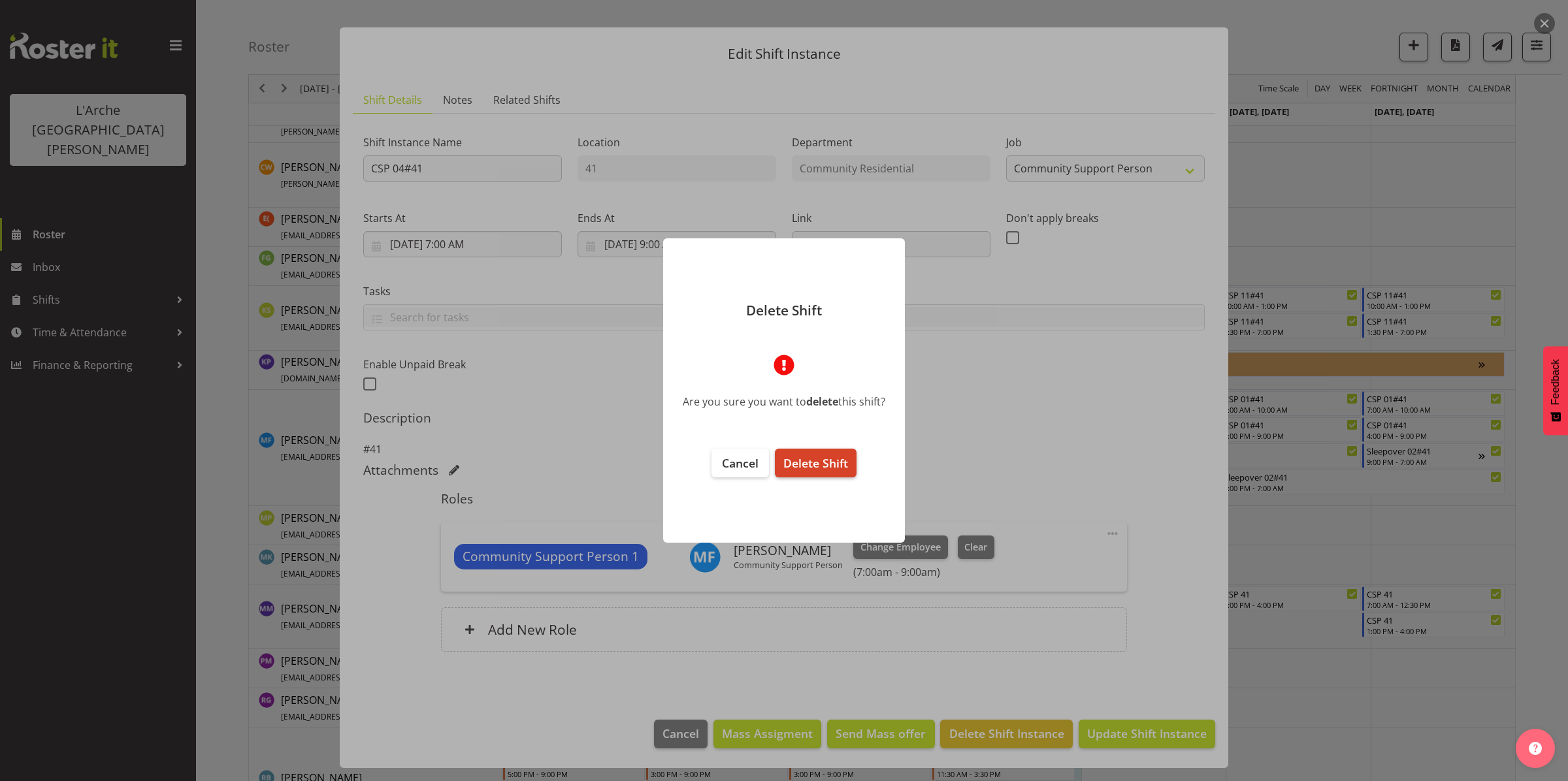
click at [823, 467] on span "Delete Shift" at bounding box center [816, 463] width 65 height 15
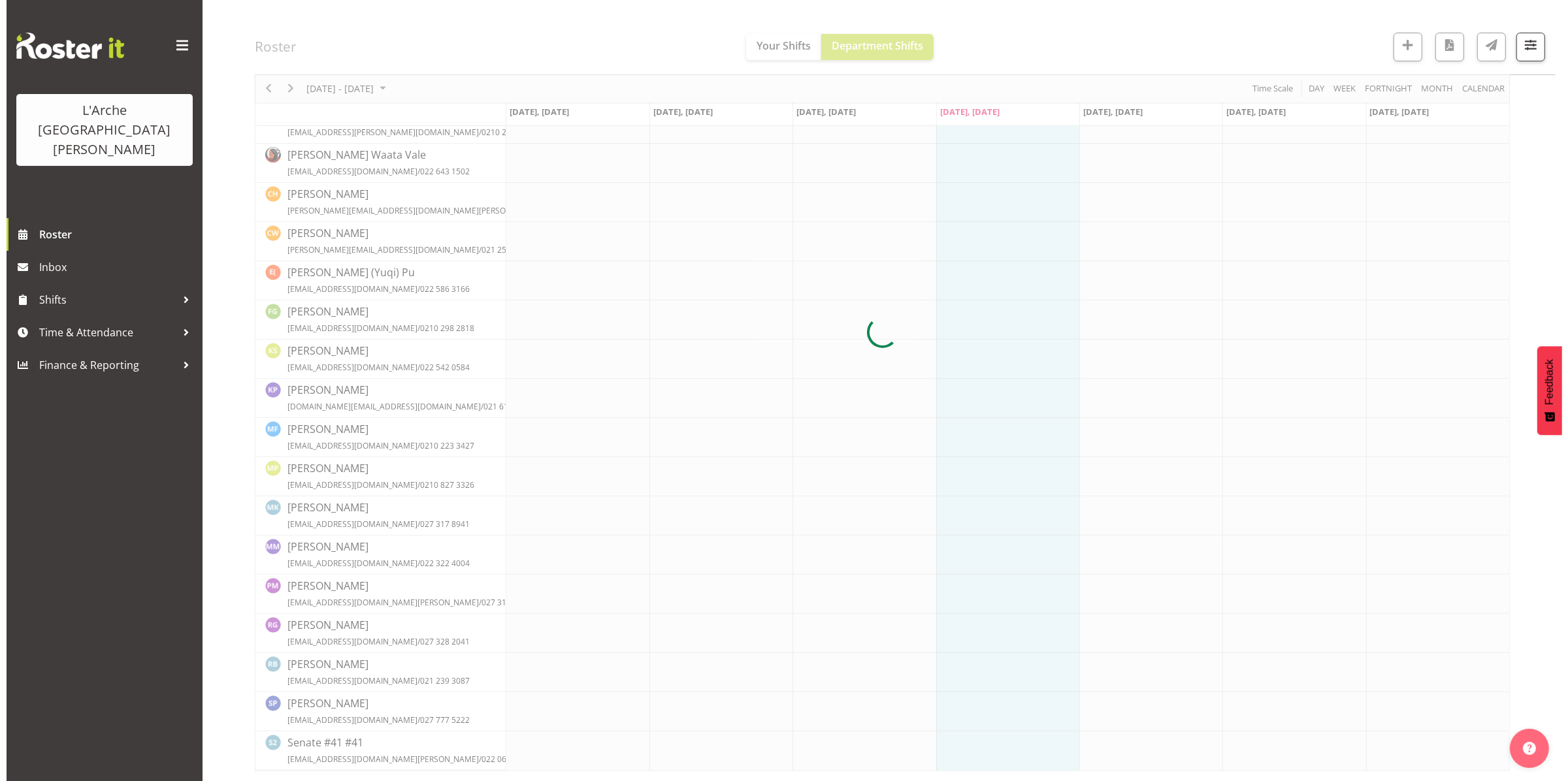
scroll to position [366, 0]
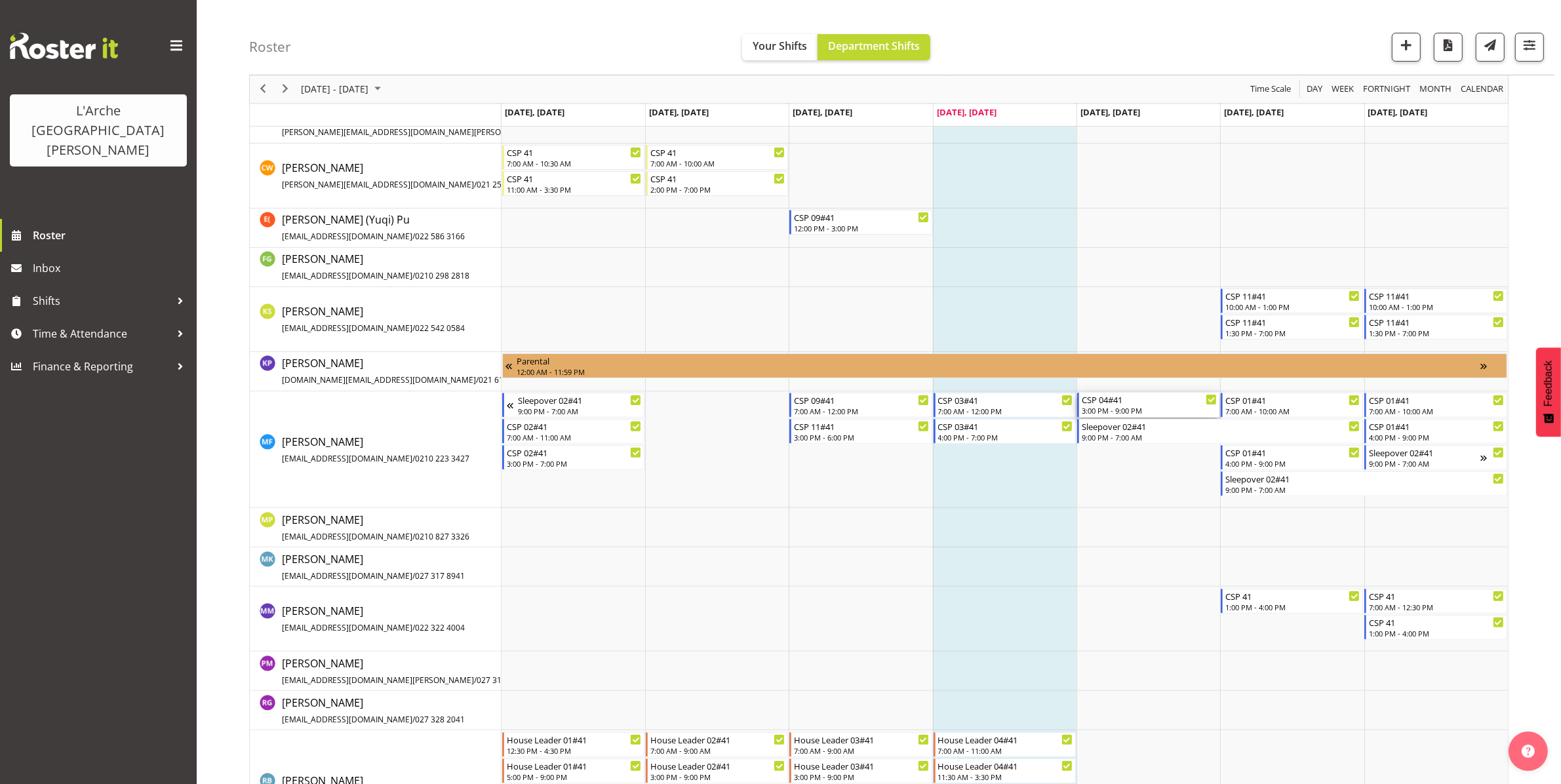
click at [1114, 409] on div "3:00 PM - 9:00 PM" at bounding box center [1149, 410] width 135 height 11
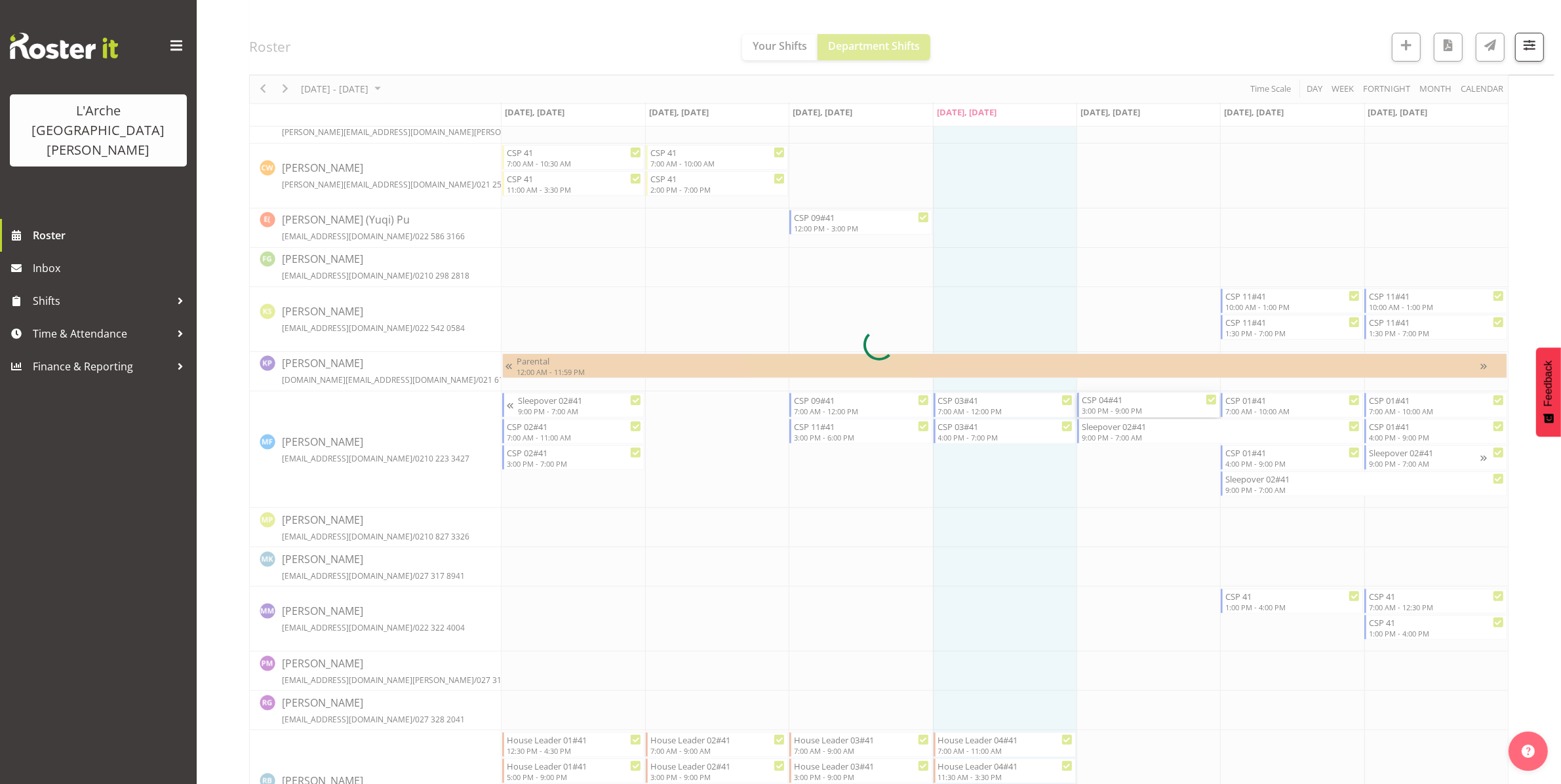
select select
select select "7"
select select "2025"
select select "15"
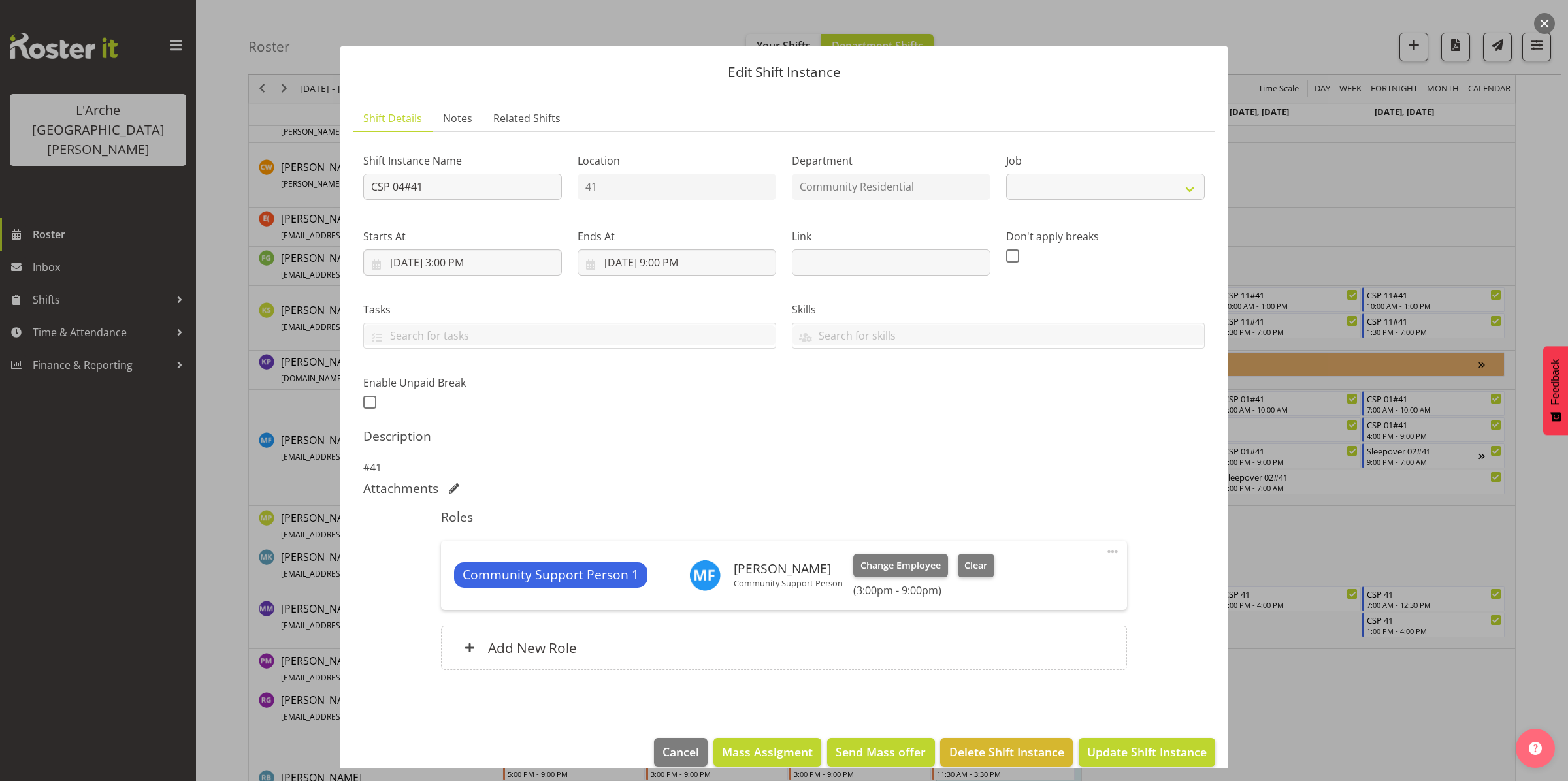
select select "2"
click at [463, 254] on input "[DATE] 3:00 PM" at bounding box center [463, 262] width 198 height 26
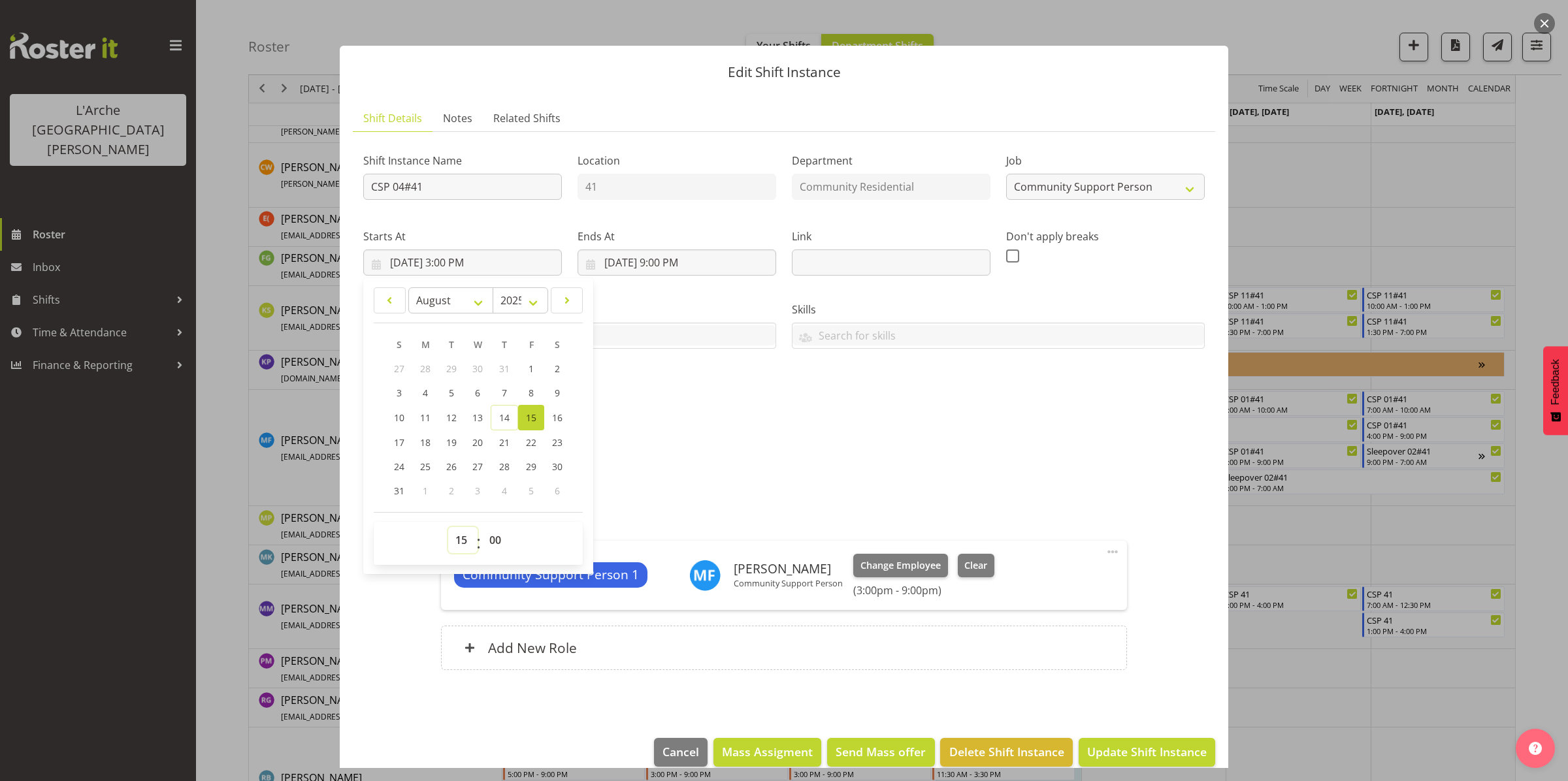
click at [459, 540] on select "00 01 02 03 04 05 06 07 08 09 10 11 12 13 14 15 16 17 18 19 20 21 22 23" at bounding box center [463, 540] width 30 height 26
select select "19"
click at [448, 527] on select "00 01 02 03 04 05 06 07 08 09 10 11 12 13 14 15 16 17 18 19 20 21 22 23" at bounding box center [463, 540] width 30 height 26
type input "[DATE] 7:00 PM"
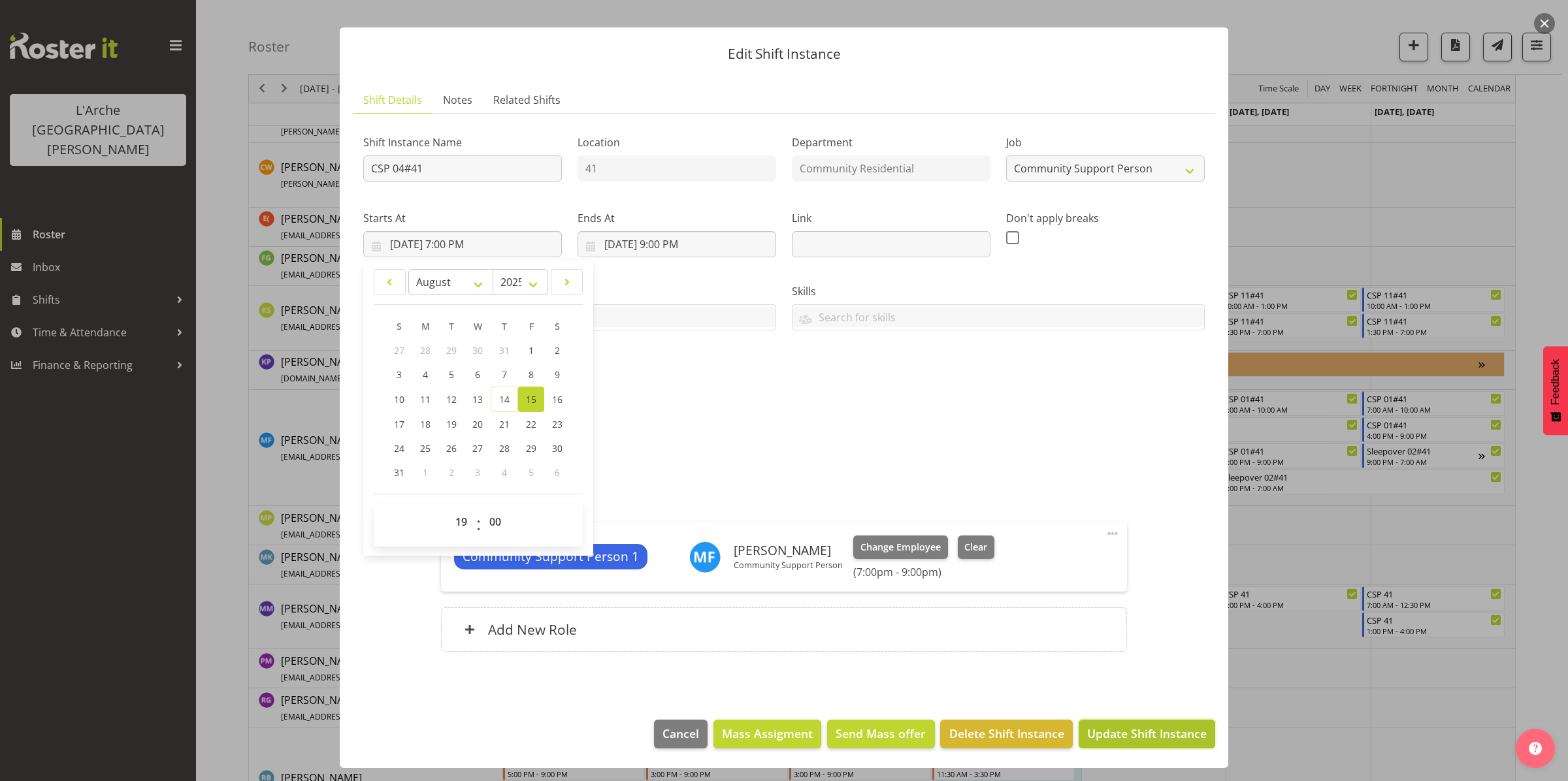
click at [1105, 735] on span "Update Shift Instance" at bounding box center [1147, 733] width 120 height 17
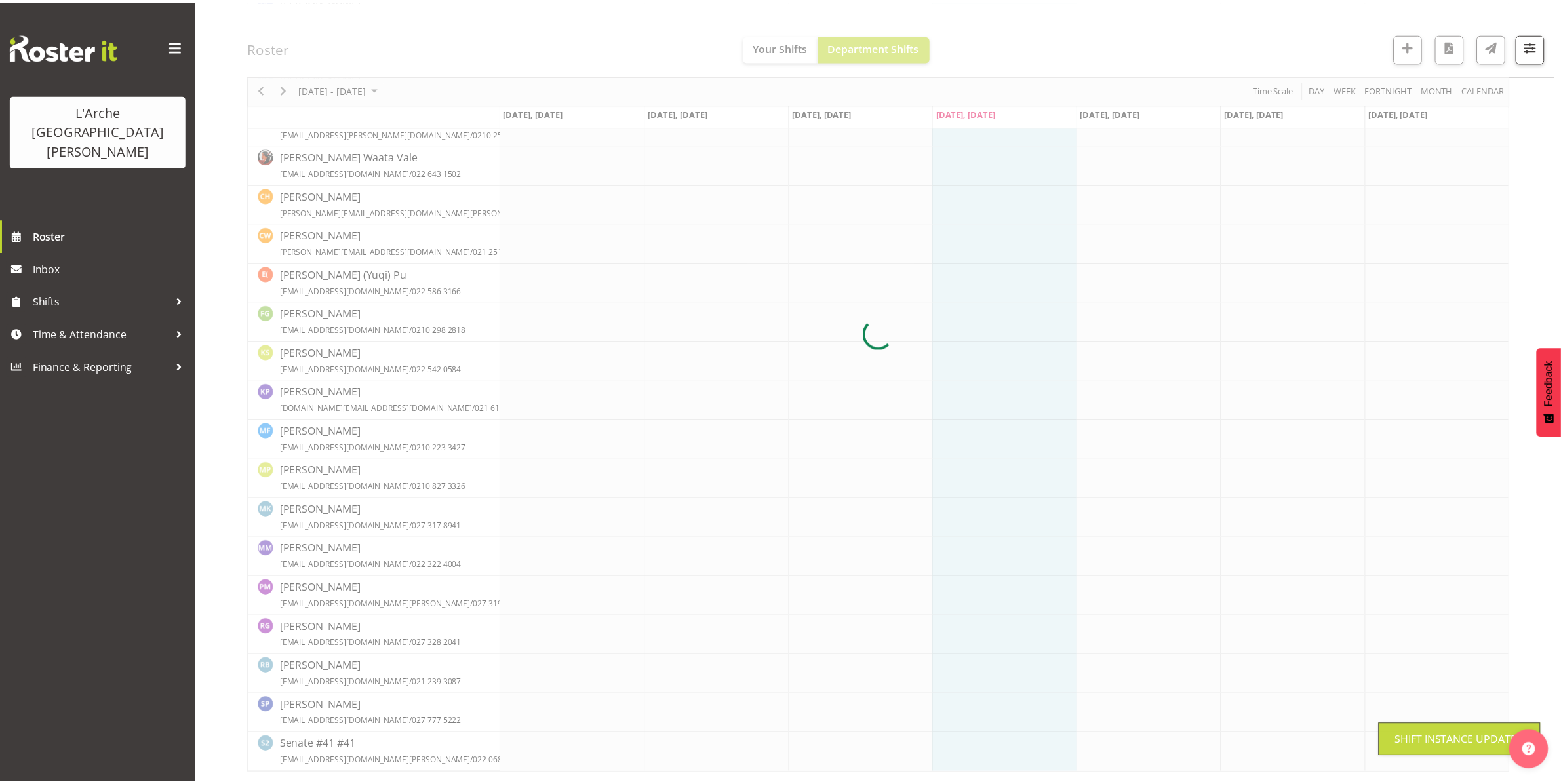
scroll to position [236, 0]
